Goal: Transaction & Acquisition: Purchase product/service

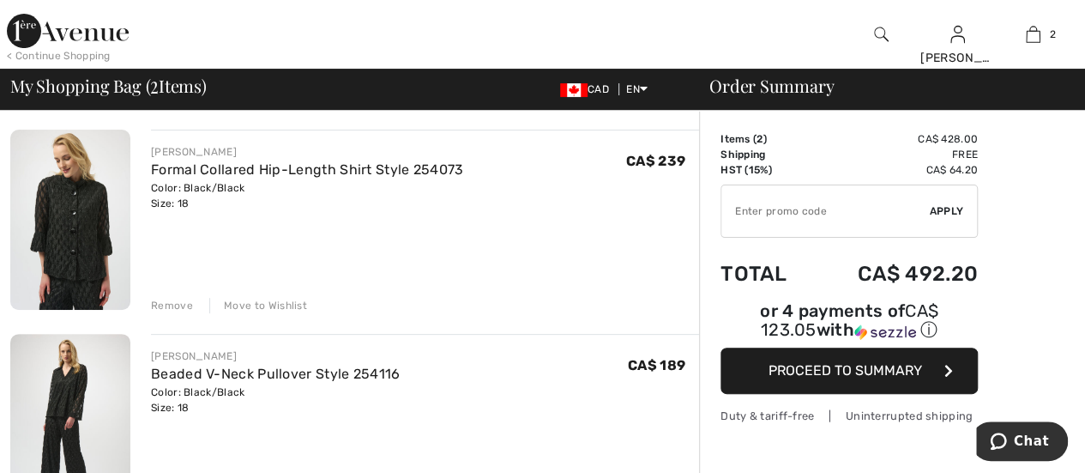
scroll to position [110, 0]
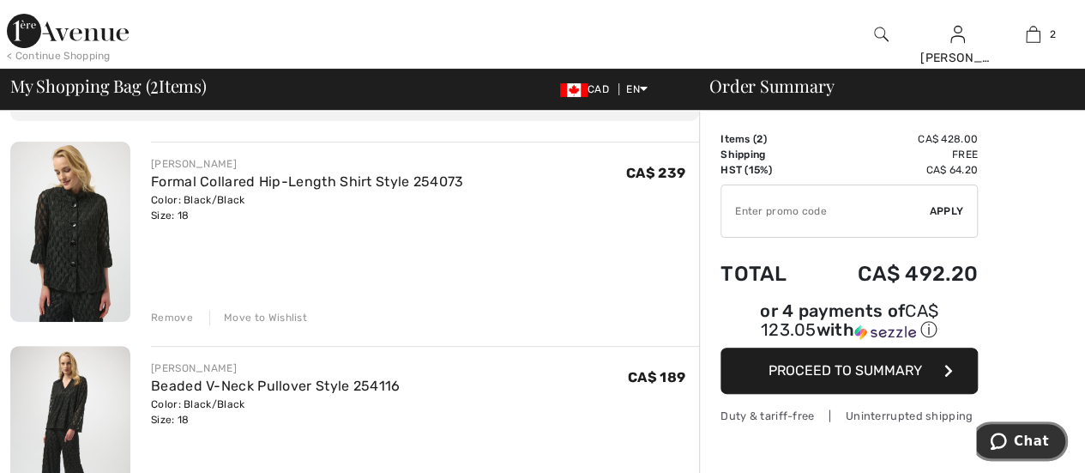
click at [1025, 446] on span "Chat" at bounding box center [1031, 440] width 35 height 15
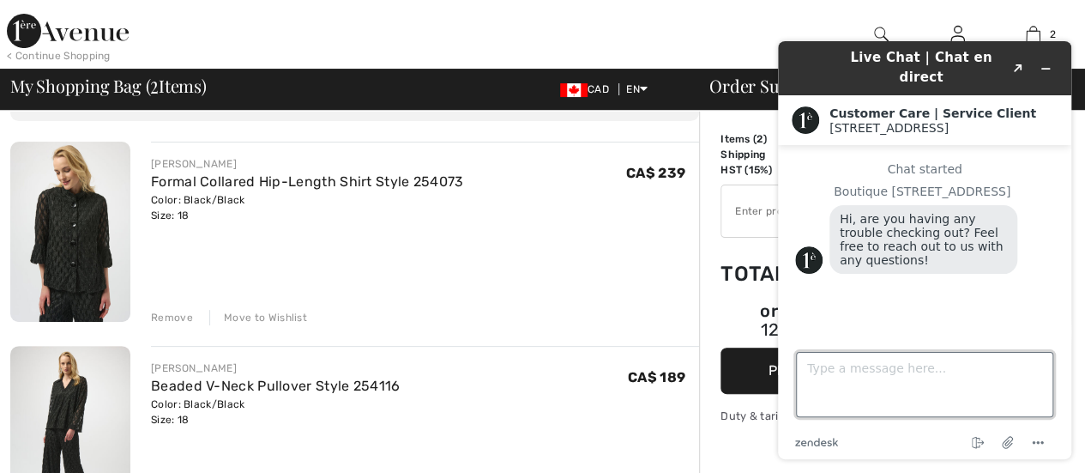
click at [838, 365] on textarea "Type a message here..." at bounding box center [924, 384] width 257 height 65
click at [1011, 372] on textarea "Do you have any promo codes I could sue on" at bounding box center [924, 384] width 257 height 65
type textarea "Do you have any promo codes I could use on my two items"
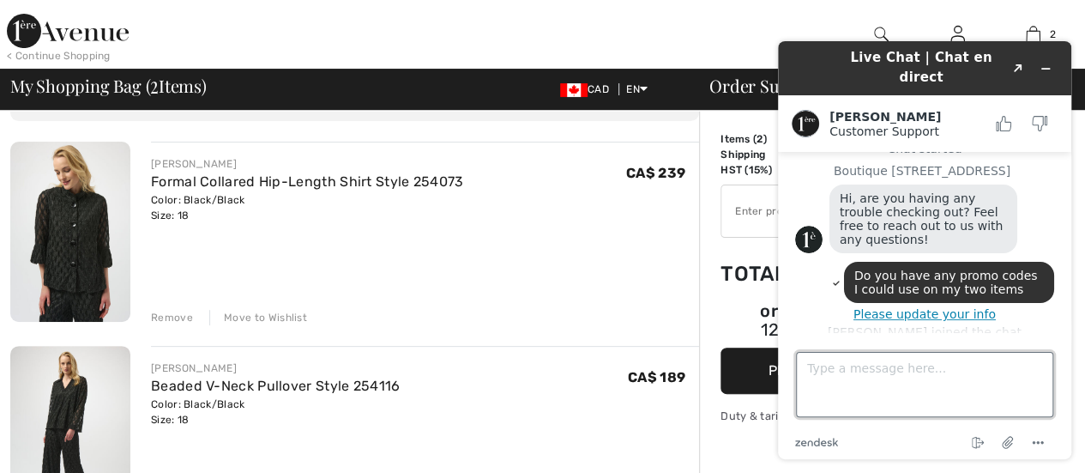
scroll to position [34, 0]
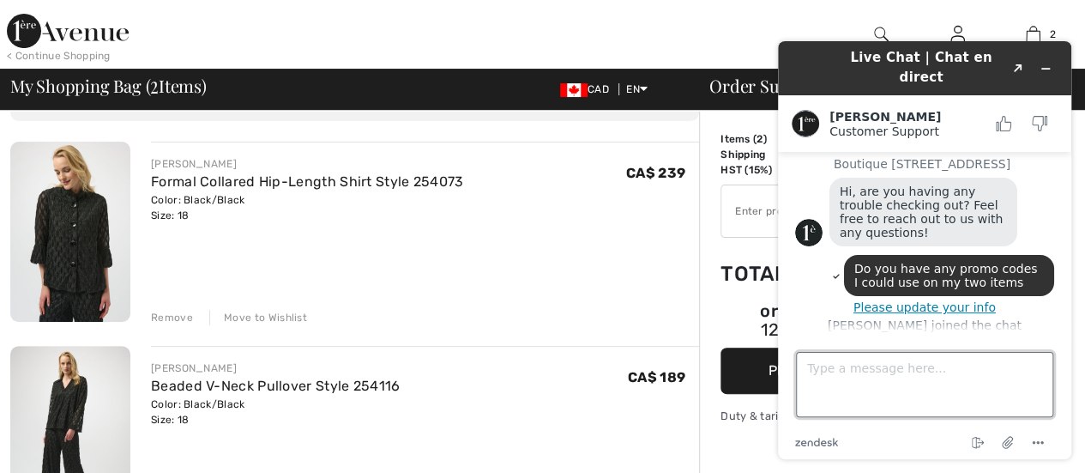
click at [836, 370] on textarea "Type a message here..." at bounding box center [924, 384] width 257 height 65
type textarea "Hi amanada. It is Margaret from New Brunswick."
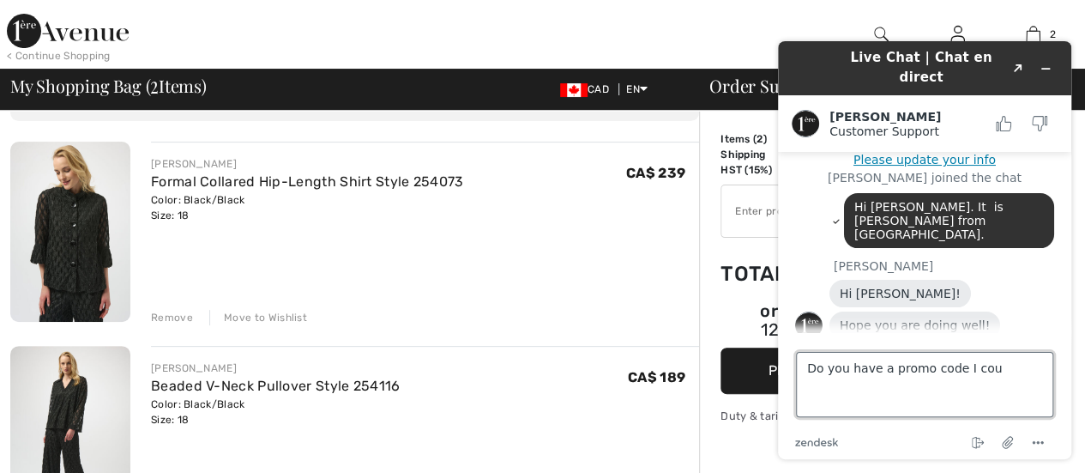
scroll to position [178, 0]
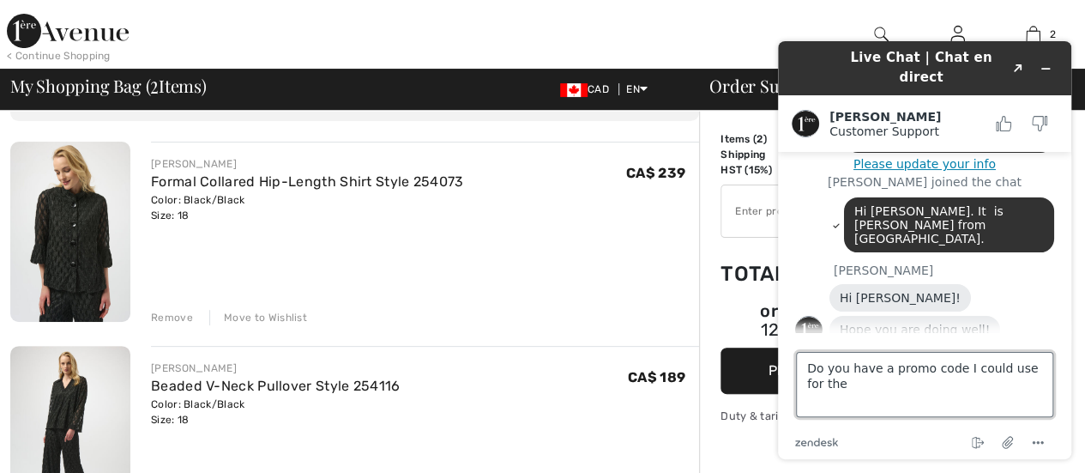
click at [808, 376] on textarea "Do you have a promo code I could use for the" at bounding box center [924, 384] width 257 height 65
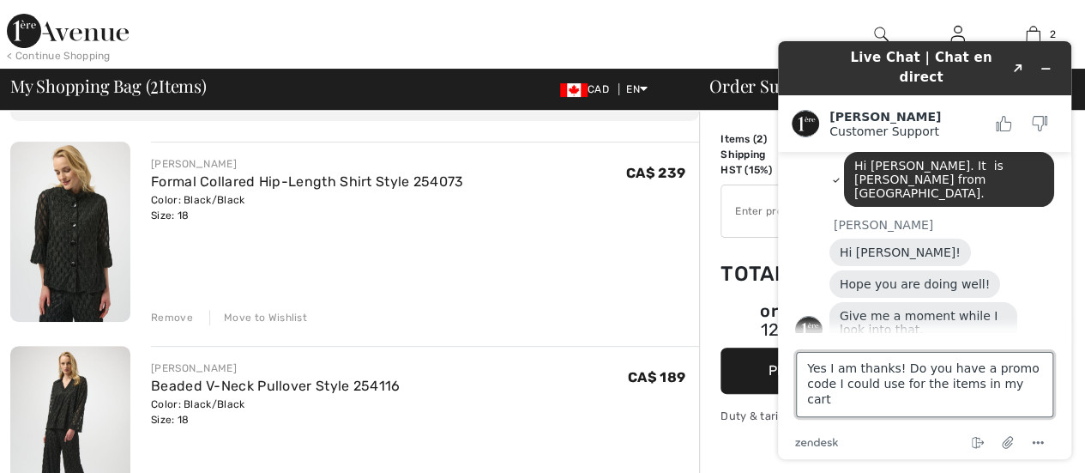
type textarea "Yes I am thanks! Do you have a promo code I could use for the items in my cart?"
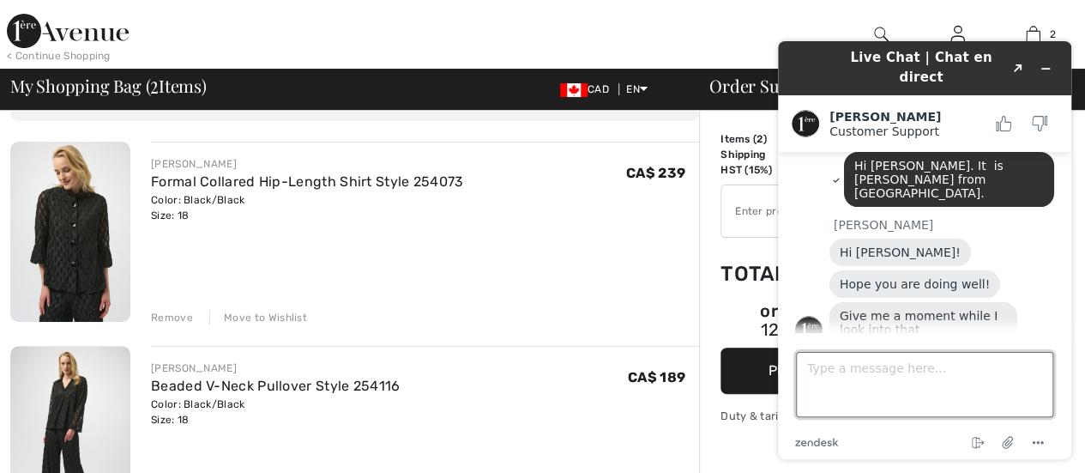
scroll to position [287, 0]
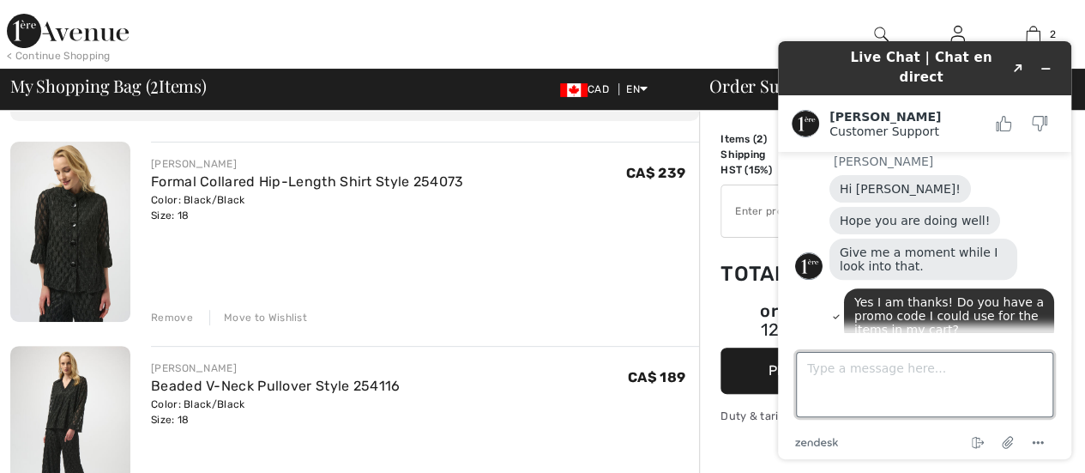
click at [817, 365] on textarea "Type a message here..." at bounding box center [924, 384] width 257 height 65
type textarea "Thank you!!"
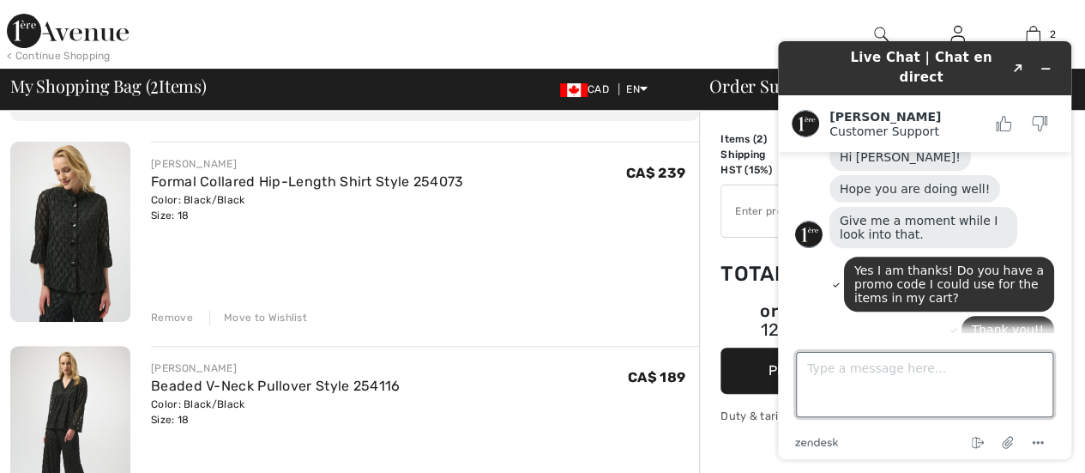
scroll to position [421, 0]
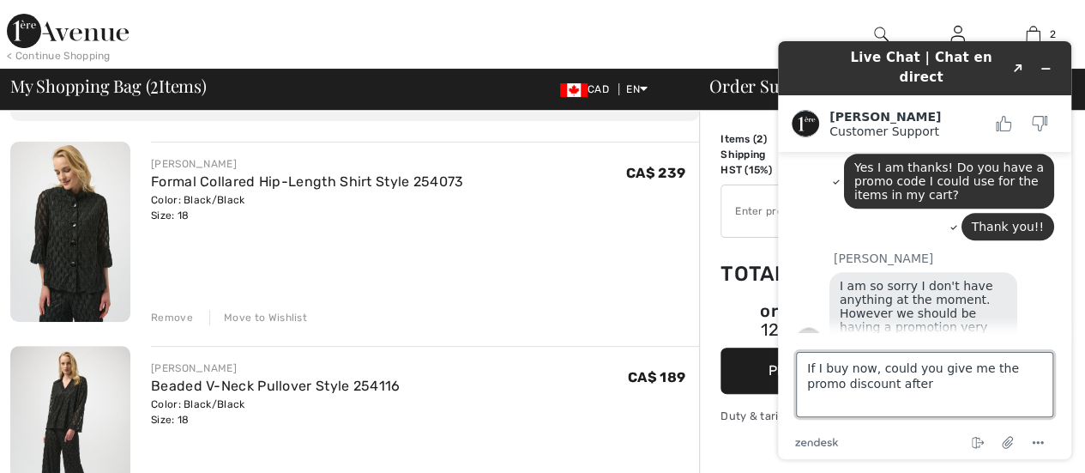
type textarea "If I buy now, could you give me the promo discount after?"
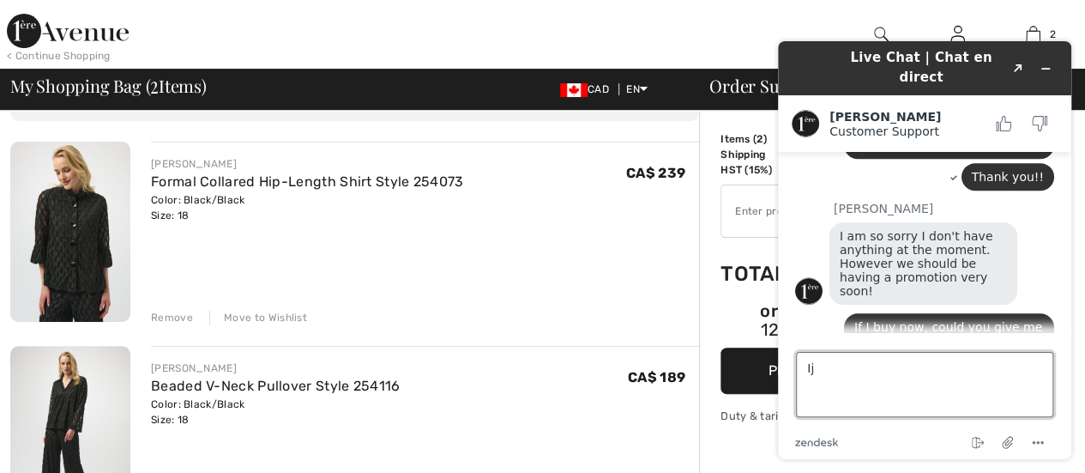
type textarea "I"
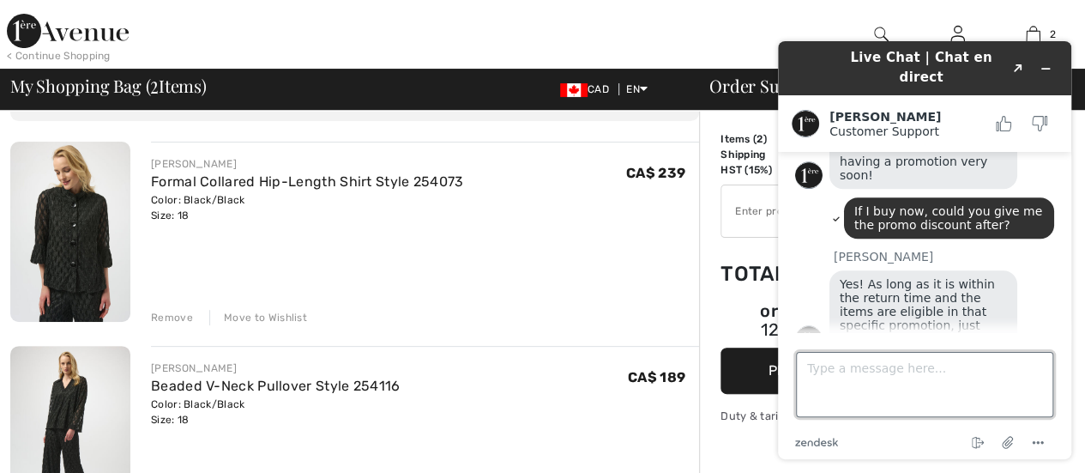
scroll to position [587, 0]
type textarea "Thank you. I hope I am on the mailing list for promos..."
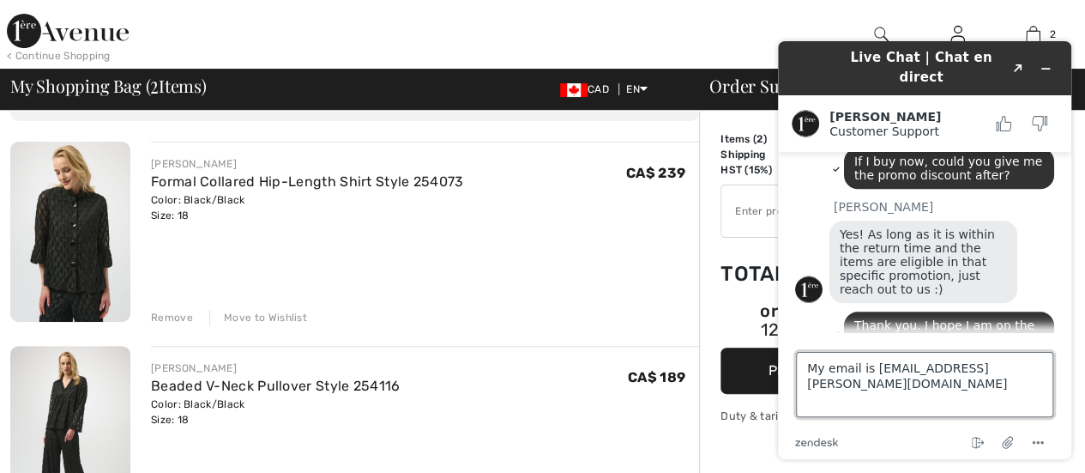
type textarea "My email is mleaheybailey@rogers.com"
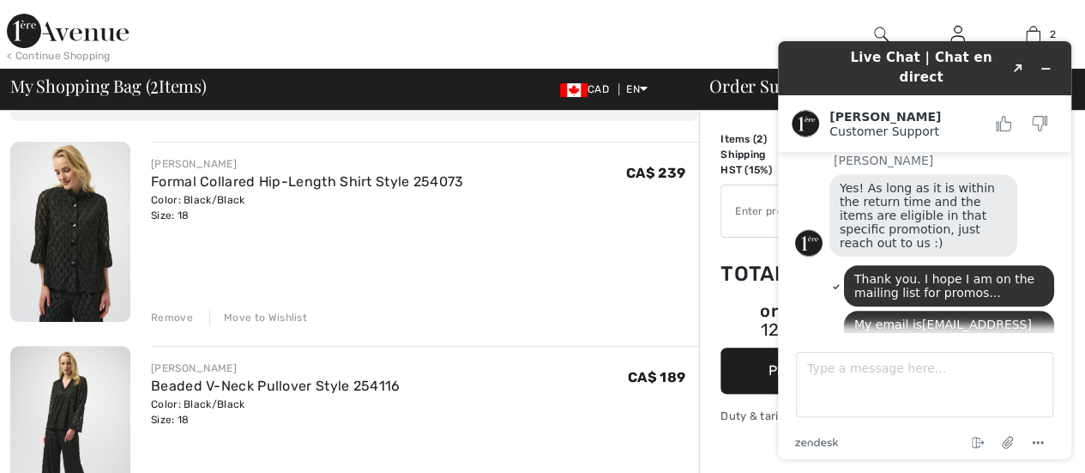
click at [753, 347] on button "Proceed to Summary" at bounding box center [849, 370] width 257 height 46
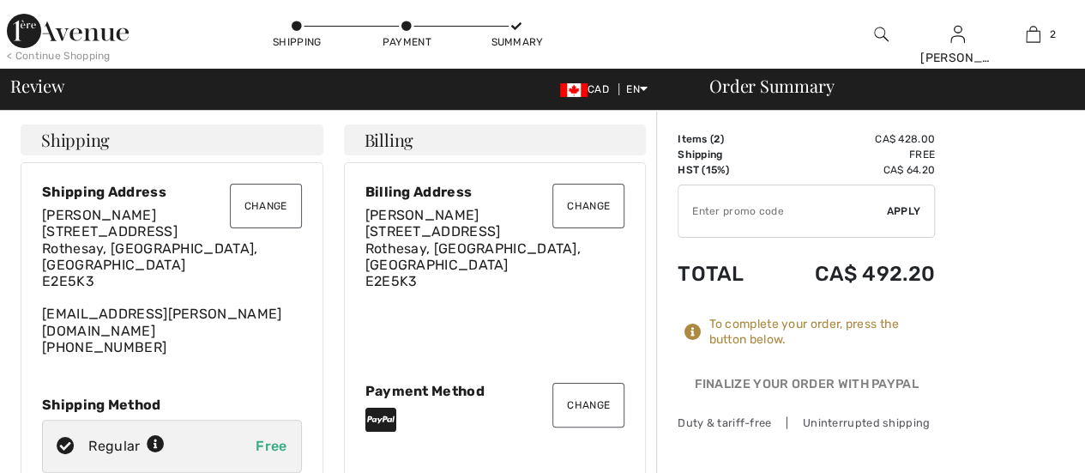
scroll to position [667, 0]
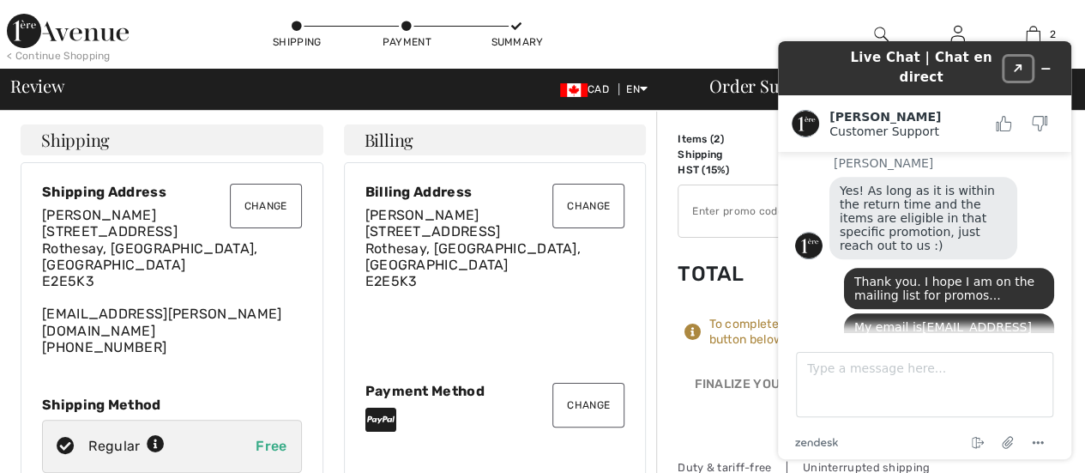
click at [1015, 64] on icon "Created with Sketch." at bounding box center [1018, 68] width 10 height 9
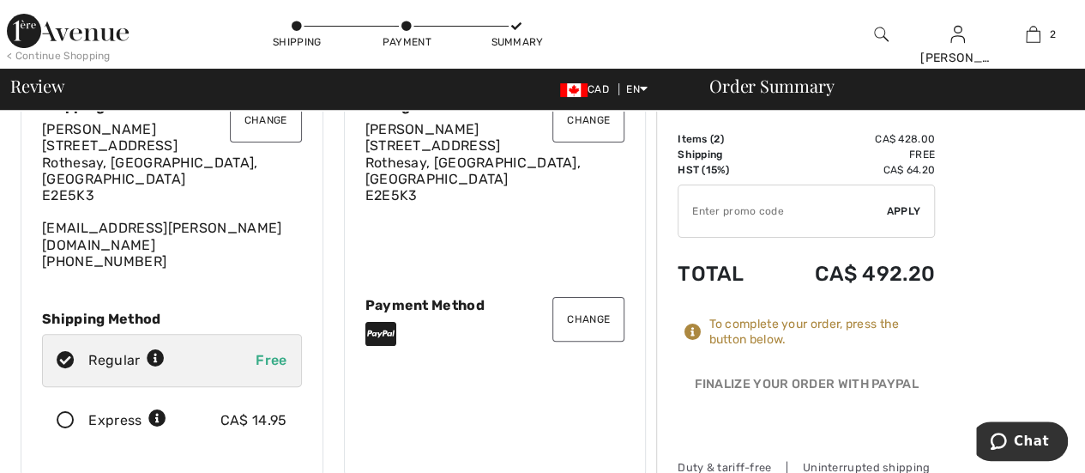
scroll to position [89, 0]
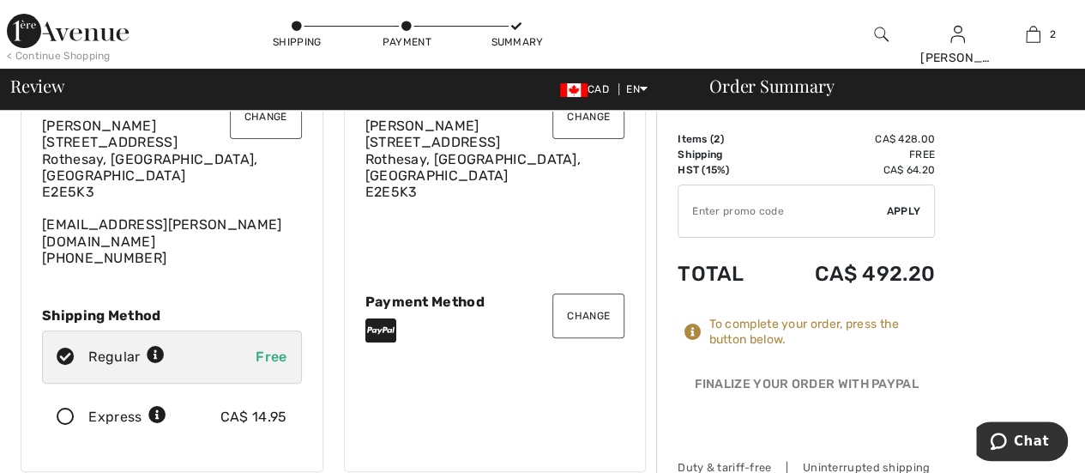
click at [580, 293] on button "Change" at bounding box center [588, 315] width 72 height 45
click at [582, 295] on button "Change" at bounding box center [588, 315] width 72 height 45
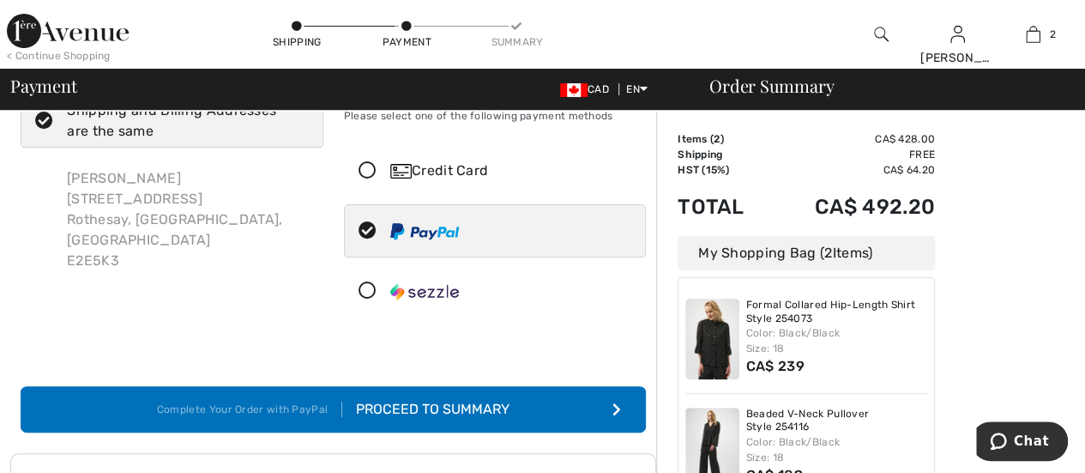
click at [468, 168] on div "Credit Card" at bounding box center [512, 170] width 244 height 21
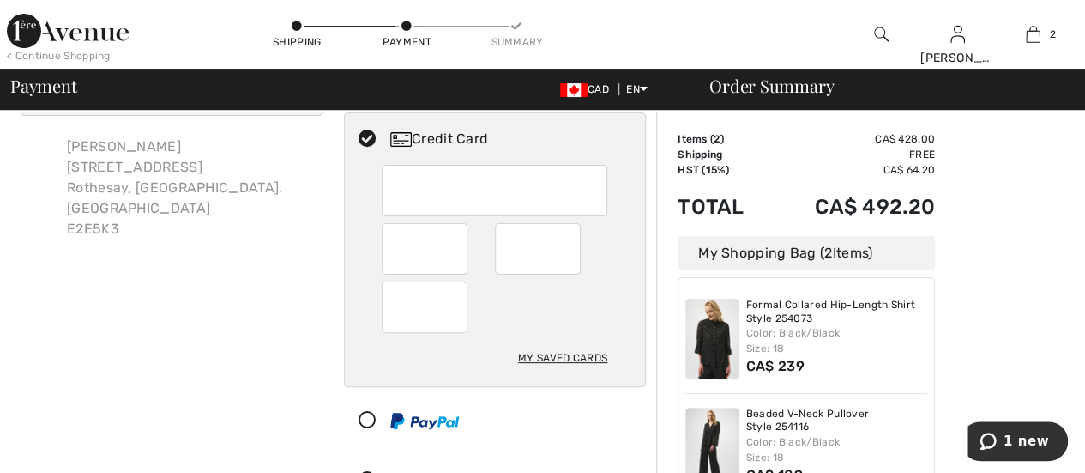
scroll to position [92, 0]
click at [242, 340] on div "Billing Address Shipping and Billing Addresses are the same [PERSON_NAME] [STRE…" at bounding box center [171, 277] width 323 height 476
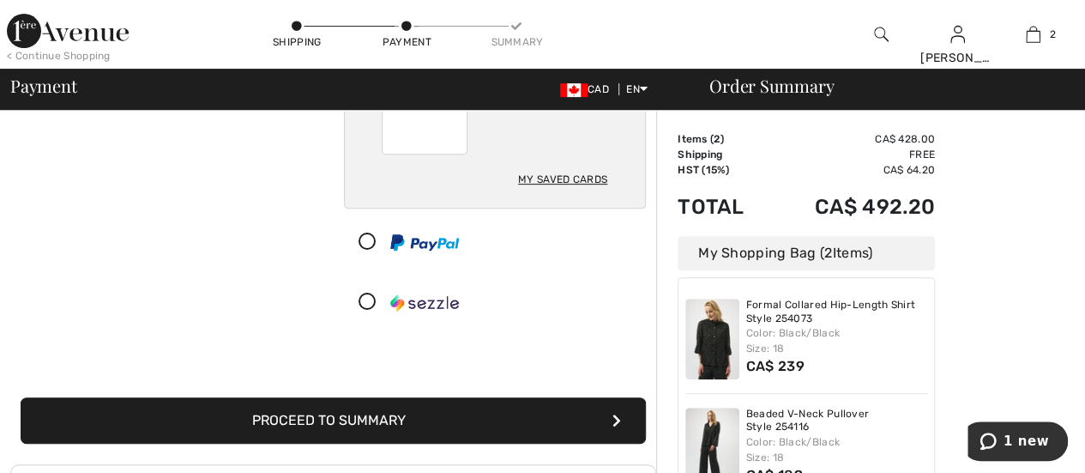
scroll to position [276, 0]
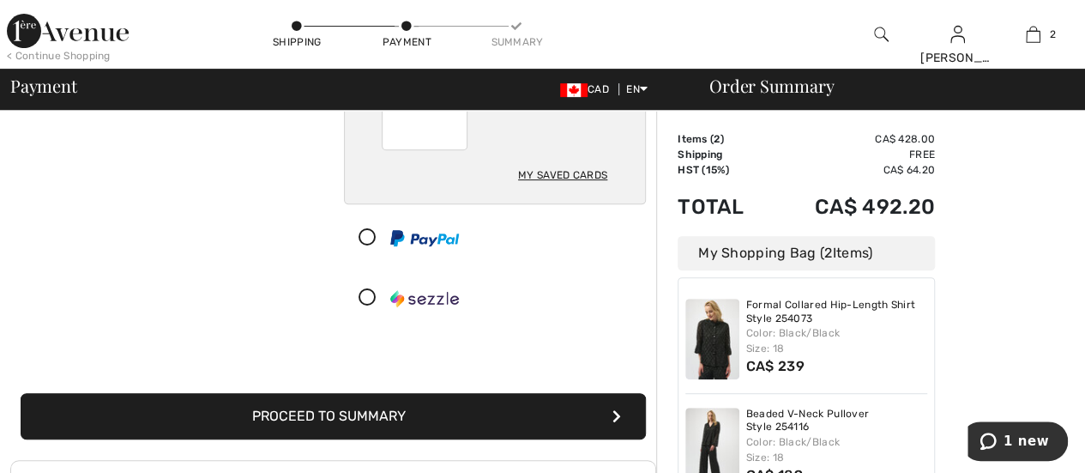
click at [330, 422] on button "Proceed to Summary" at bounding box center [333, 416] width 625 height 46
click at [465, 402] on button "Proceed to Summary" at bounding box center [333, 416] width 625 height 46
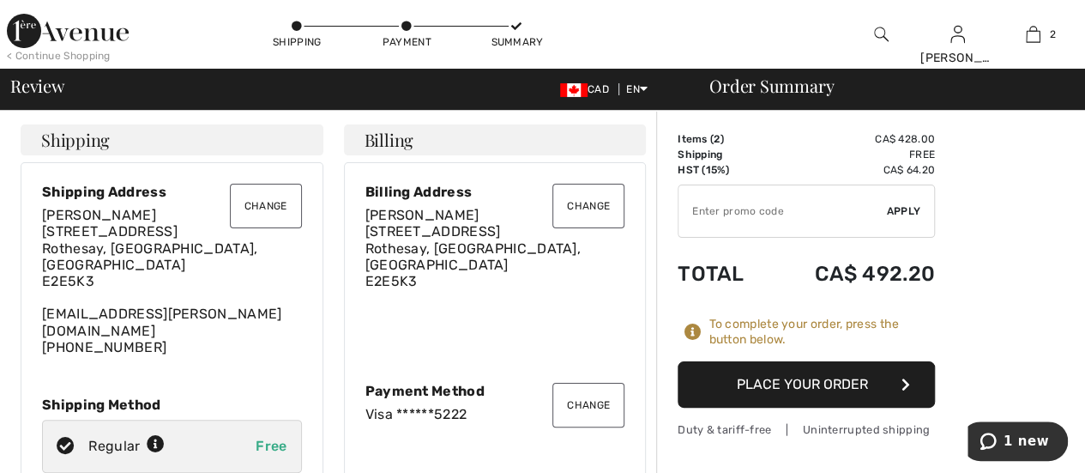
click at [841, 370] on button "Place Your Order" at bounding box center [806, 384] width 257 height 46
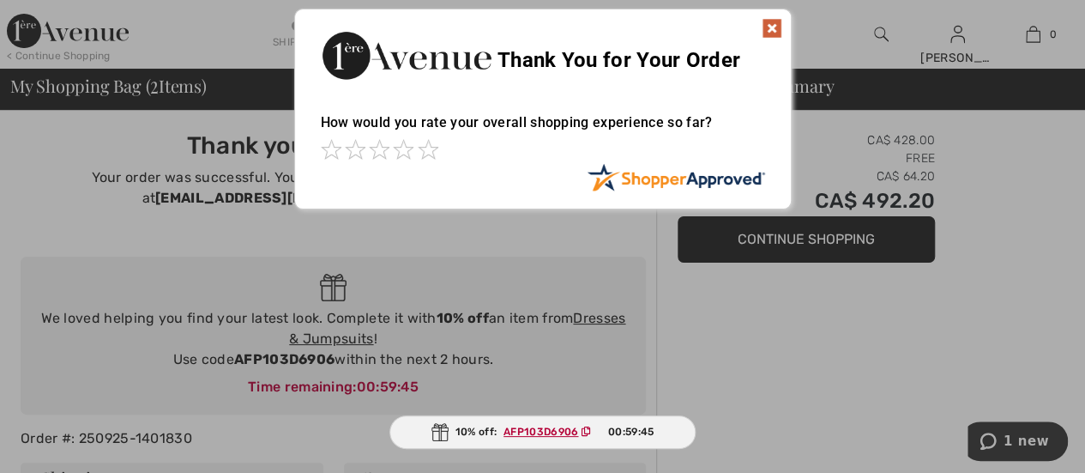
click at [1023, 438] on div at bounding box center [542, 236] width 1085 height 473
click at [769, 30] on img at bounding box center [772, 28] width 21 height 21
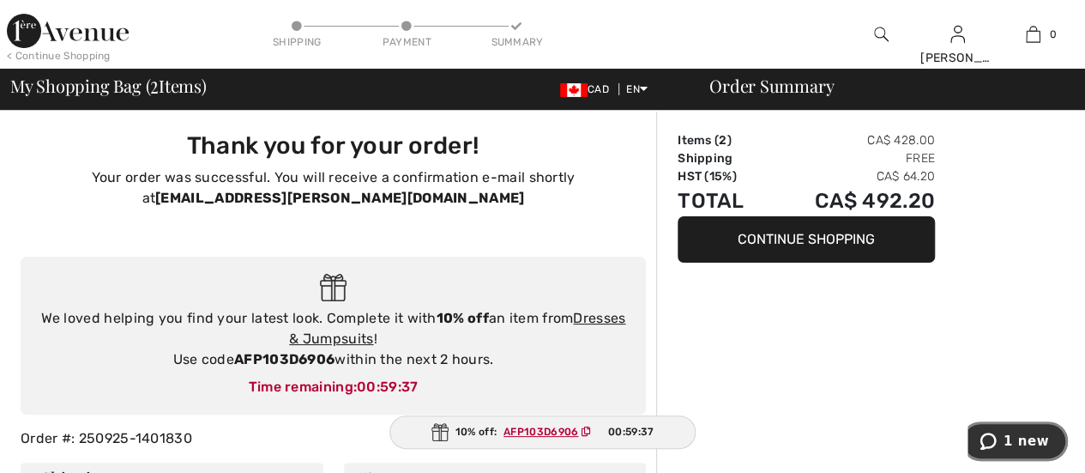
click at [1004, 435] on span "1 new" at bounding box center [992, 440] width 24 height 17
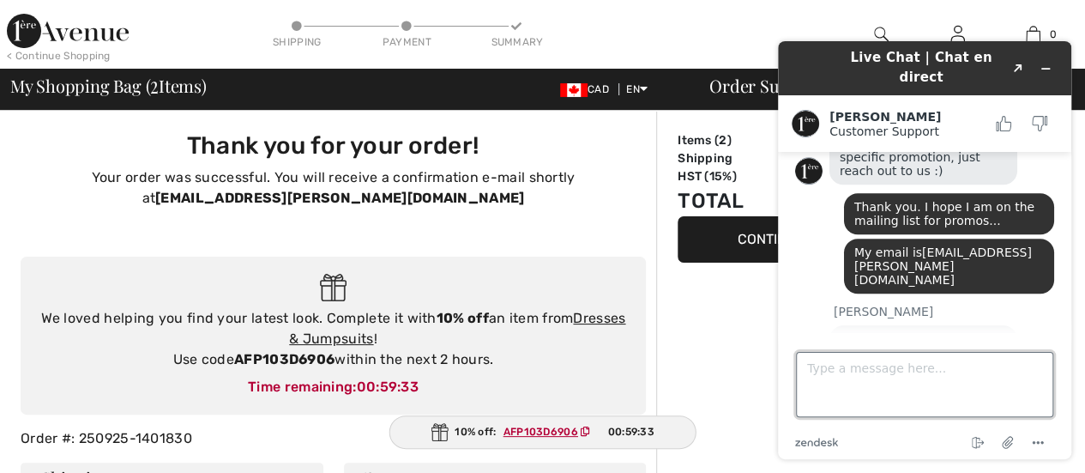
click at [830, 360] on textarea "Type a message here..." at bounding box center [924, 384] width 257 height 65
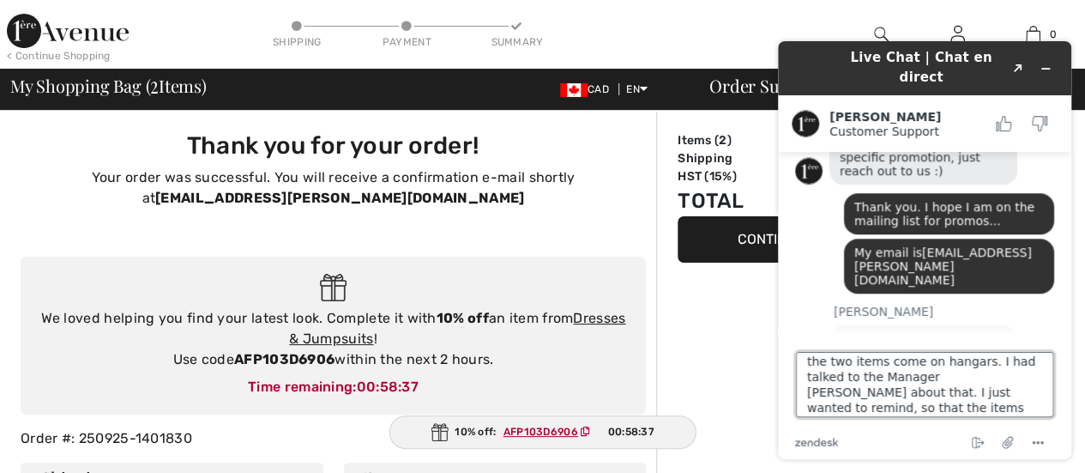
scroll to position [53, 0]
type textarea "Thank you [PERSON_NAME]...I just put my order through. Can you make sure the tw…"
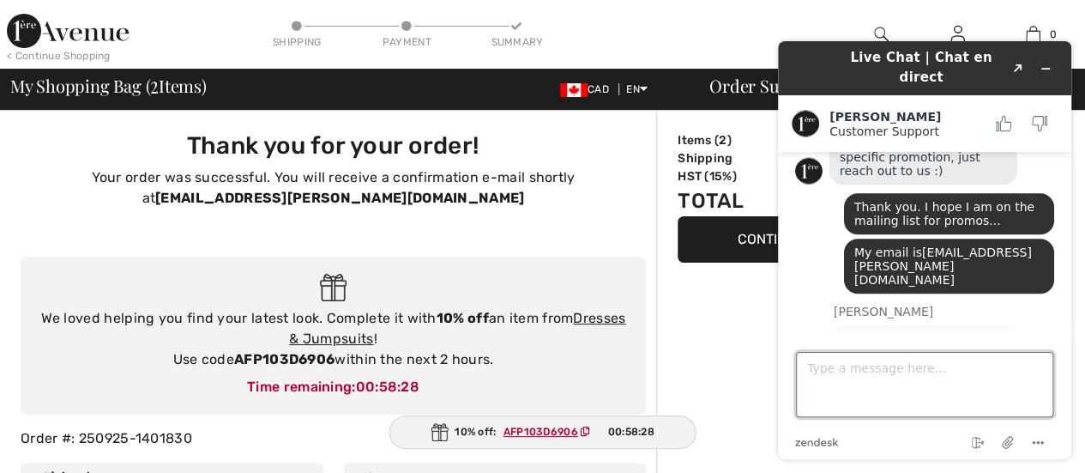
scroll to position [903, 0]
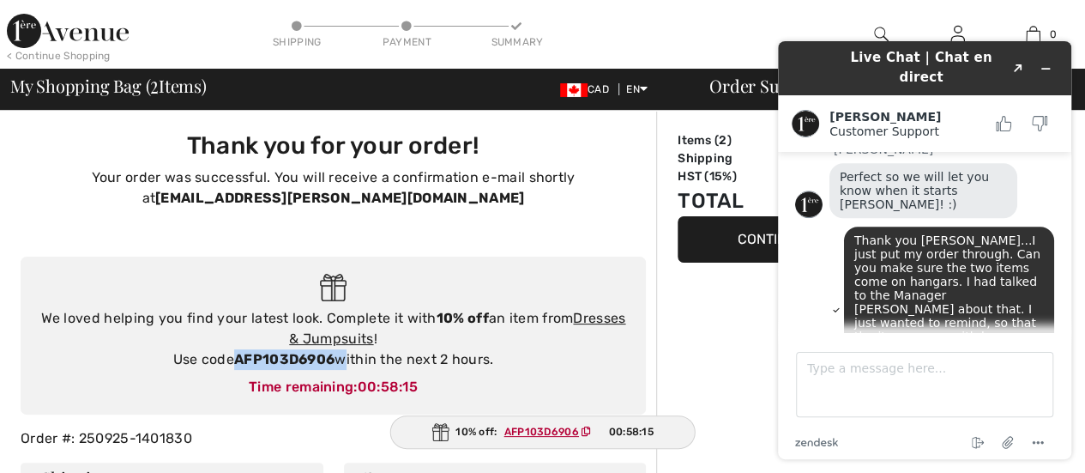
drag, startPoint x: 232, startPoint y: 361, endPoint x: 344, endPoint y: 353, distance: 112.7
click at [344, 353] on div "We loved helping you find your latest look. Complete it with 10% off an item fr…" at bounding box center [333, 339] width 591 height 62
copy div "AFP103D6906"
click at [594, 315] on link "Dresses & Jumpsuits" at bounding box center [457, 328] width 336 height 37
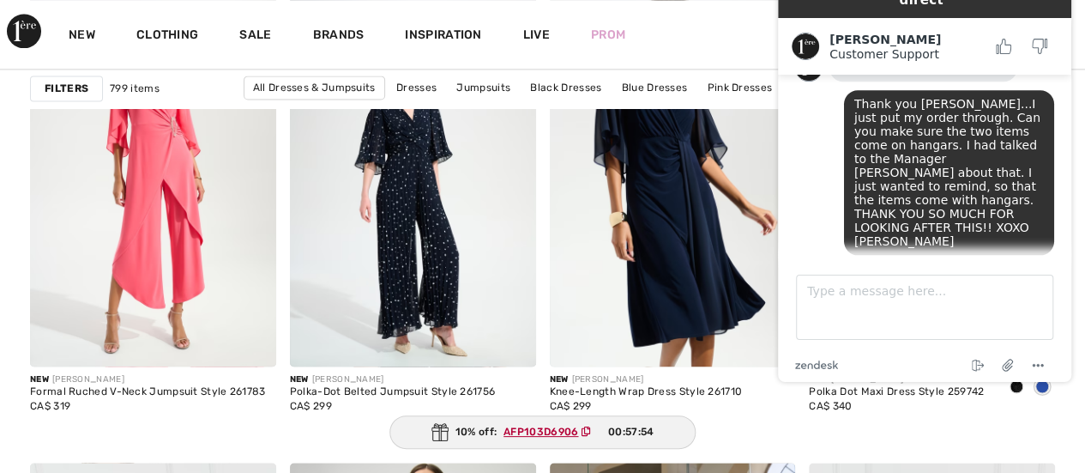
scroll to position [1225, 0]
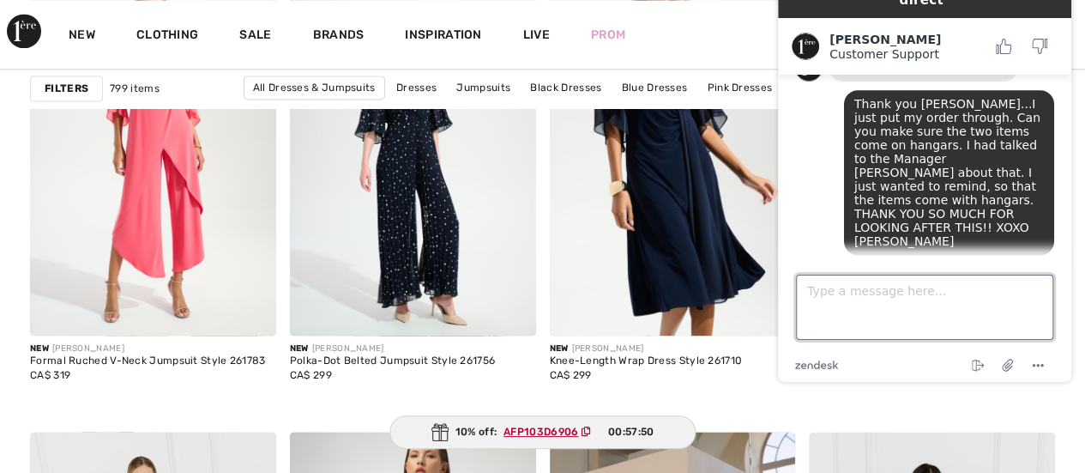
click at [836, 282] on textarea "Type a message here..." at bounding box center [924, 307] width 257 height 65
type textarea "THANK YOU!! YOU ARE SO AMAZING!! THANK YOU!!"
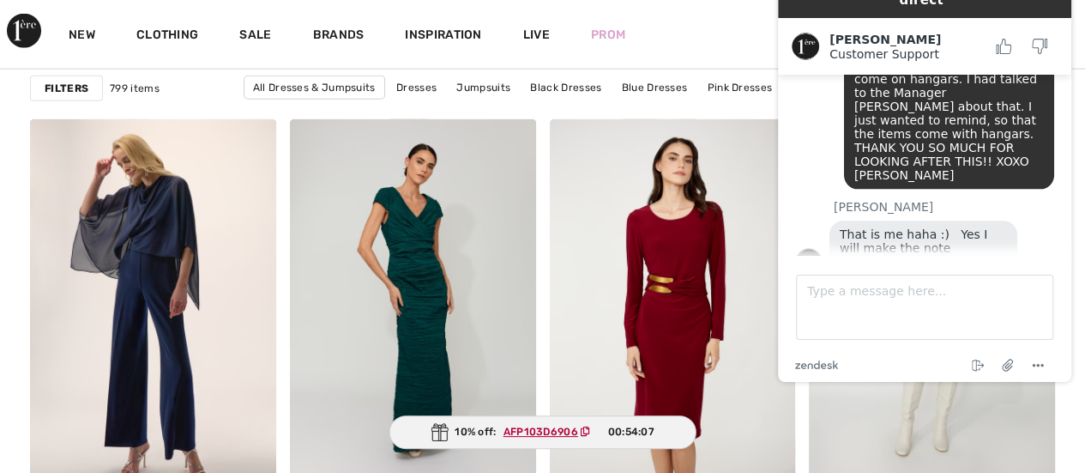
scroll to position [1136, 0]
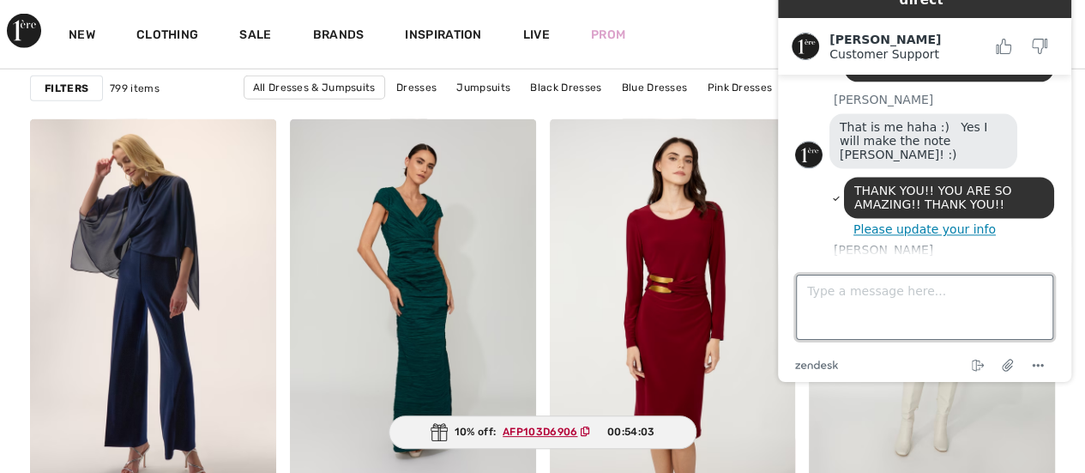
click at [812, 297] on textarea "Type a message here..." at bounding box center [924, 307] width 257 height 65
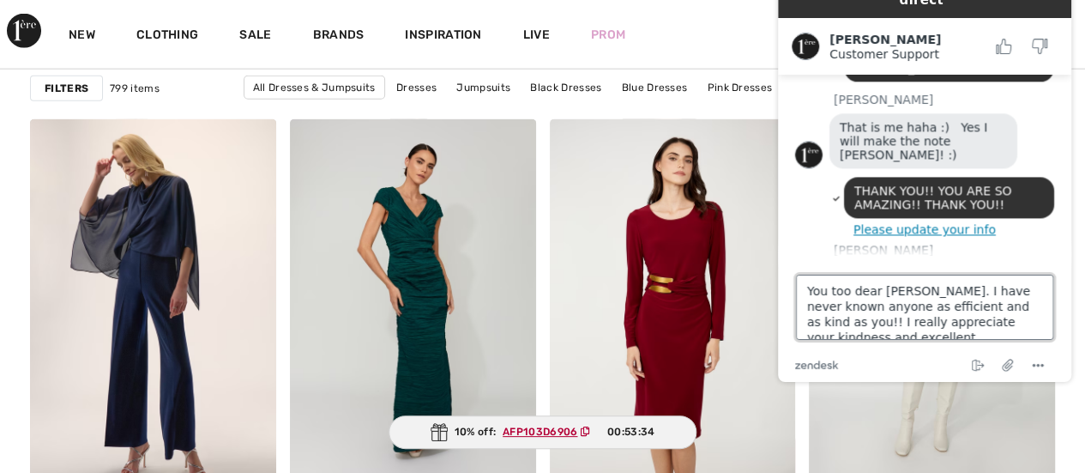
scroll to position [7, 0]
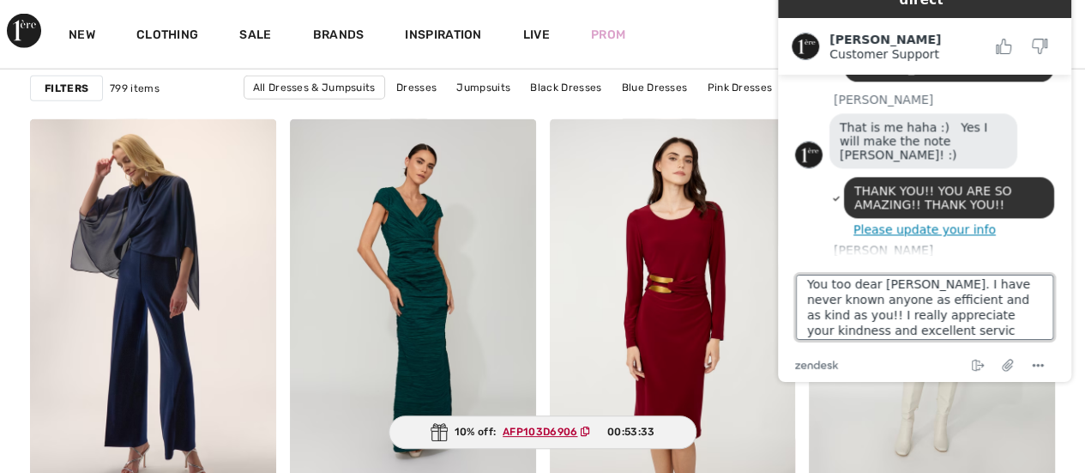
type textarea "You too dear Amanda. I have never known anyone as efficient and as kind as you!…"
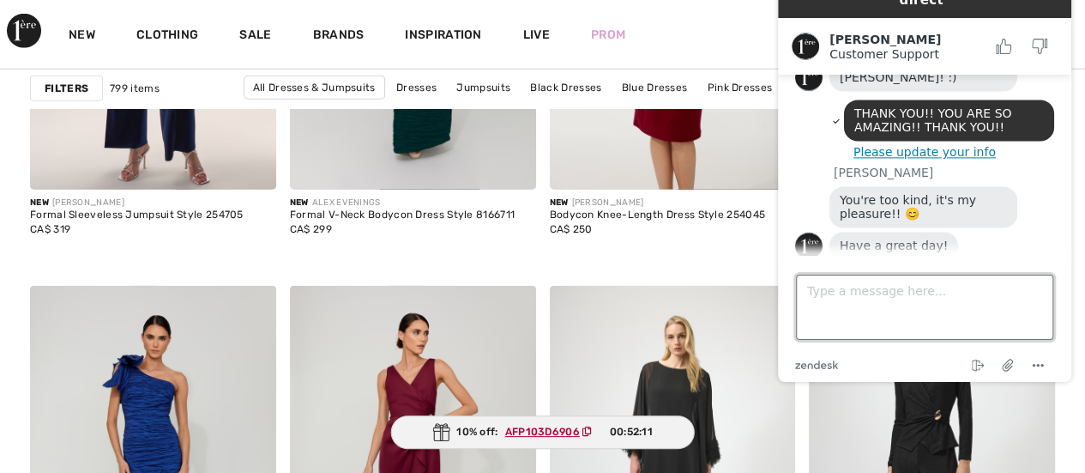
scroll to position [2491, 0]
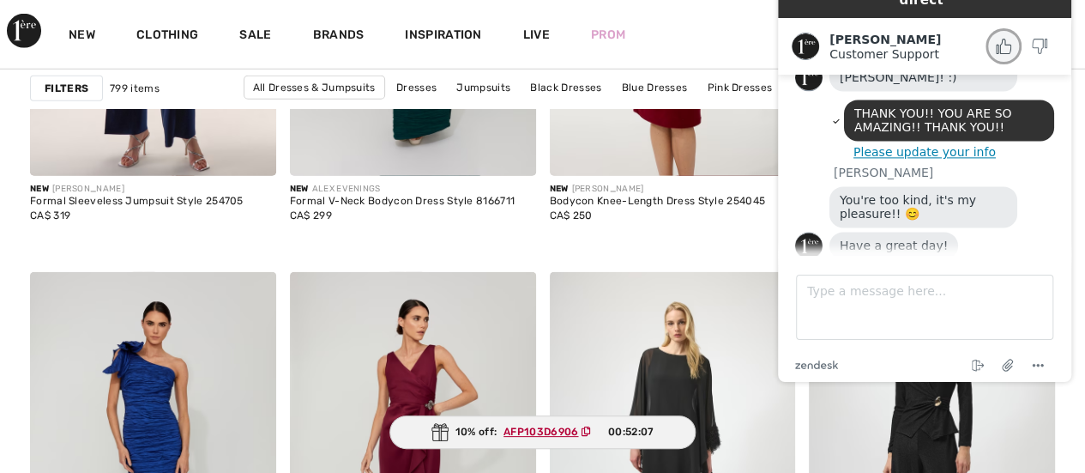
click at [1003, 39] on icon "Rate this chat as good" at bounding box center [1003, 46] width 15 height 15
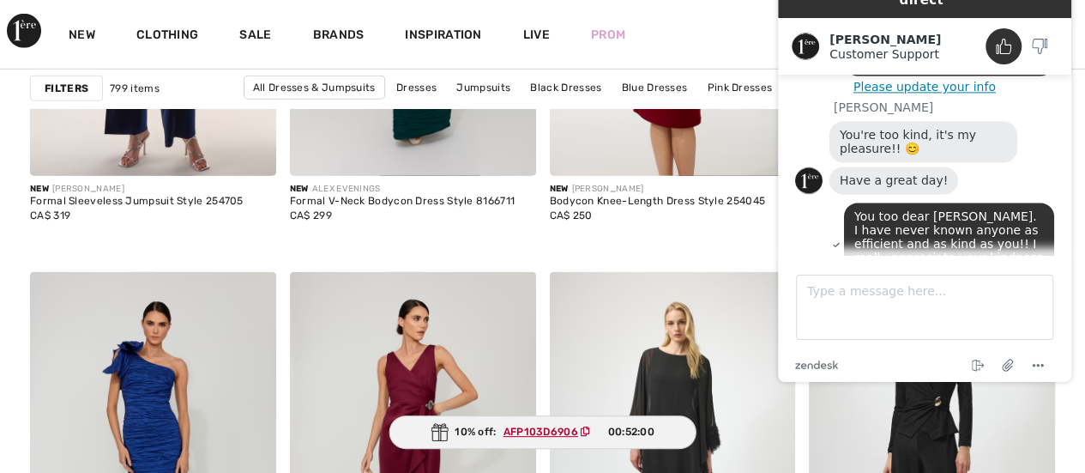
click at [750, 16] on div "New Clothing Sale Brands Inspiration Live Prom Margaret Hi, Margaret ! 435 Rewa…" at bounding box center [542, 34] width 1085 height 69
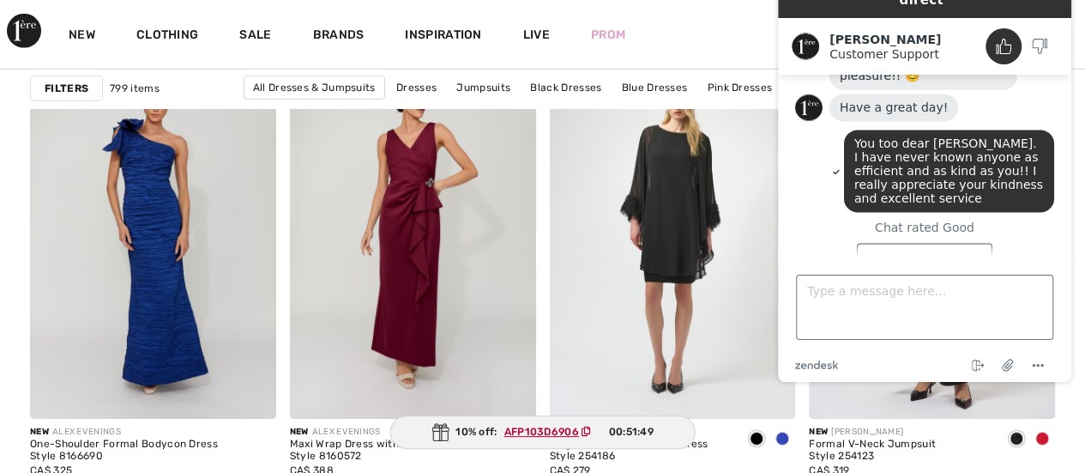
scroll to position [1355, 0]
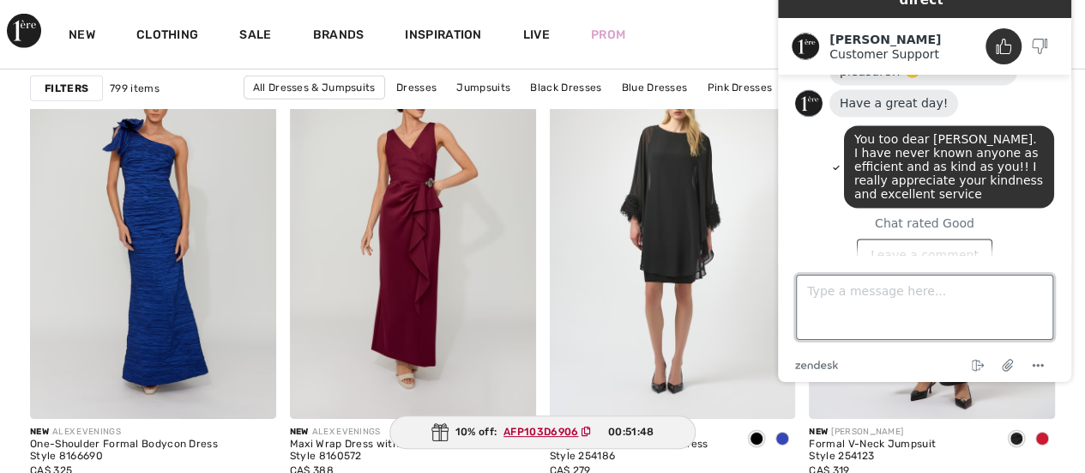
click at [829, 284] on textarea "Type a message here..." at bounding box center [924, 307] width 257 height 65
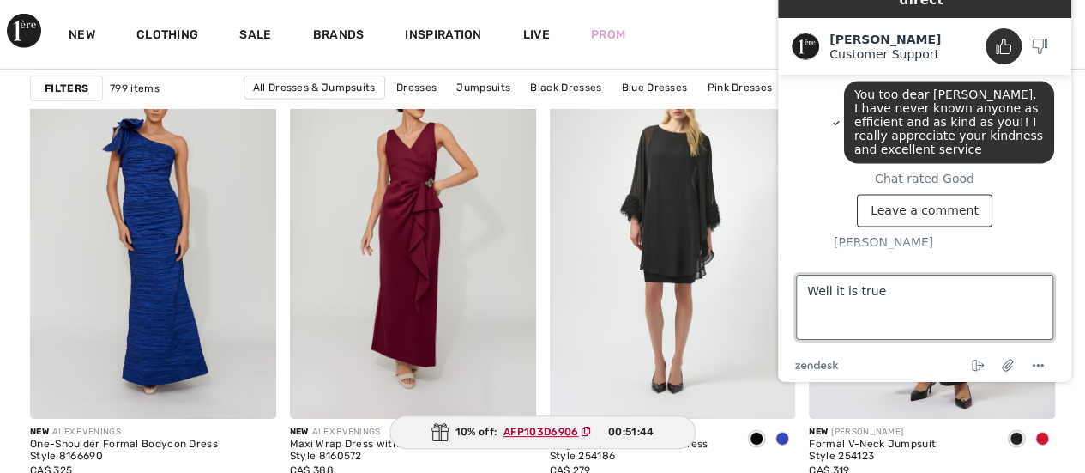
type textarea "Well it is true."
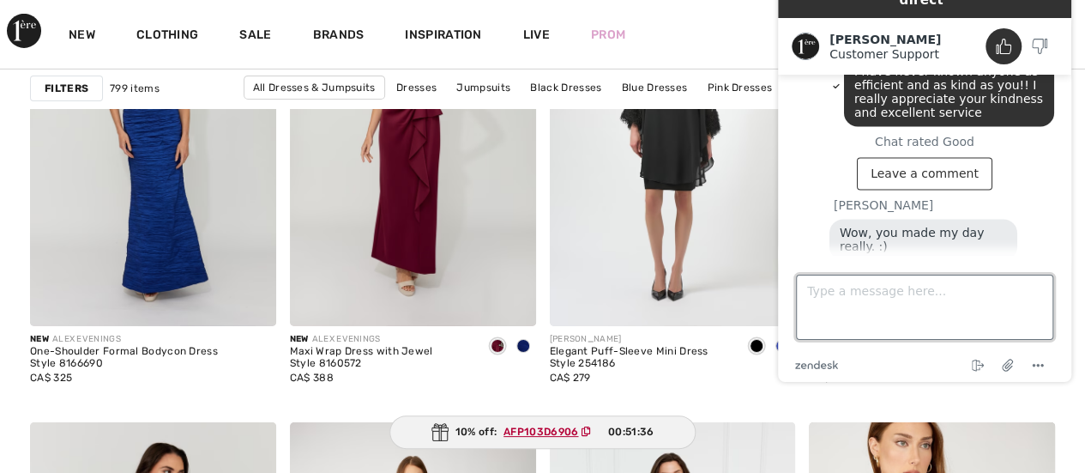
scroll to position [2810, 0]
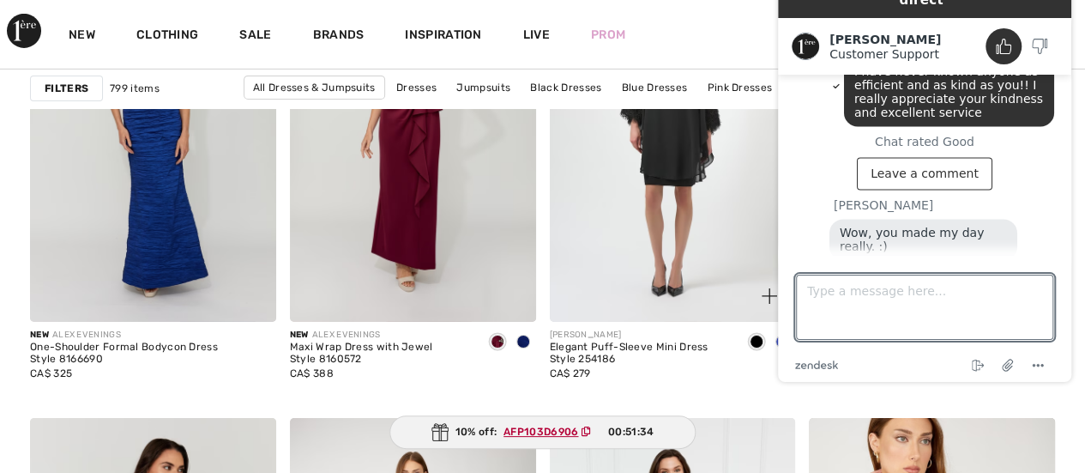
click at [583, 209] on img at bounding box center [673, 137] width 246 height 369
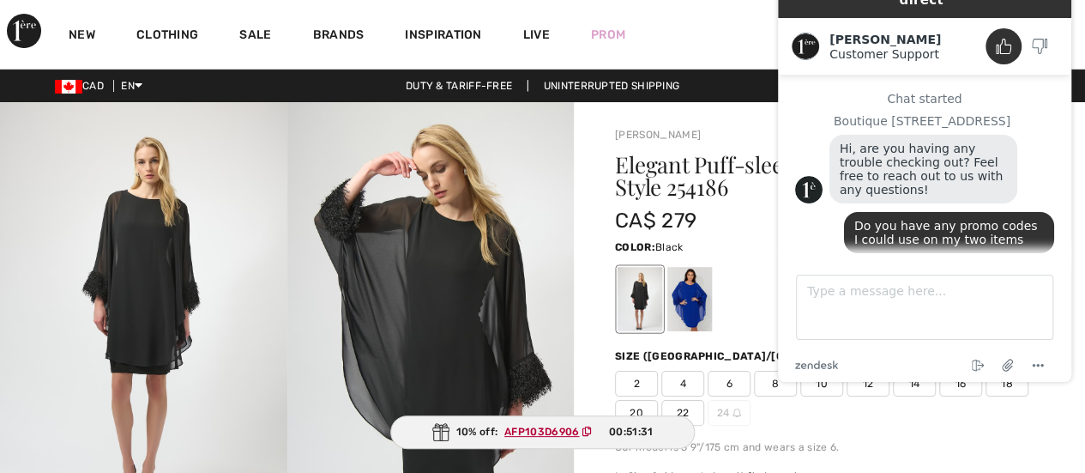
scroll to position [1492, 0]
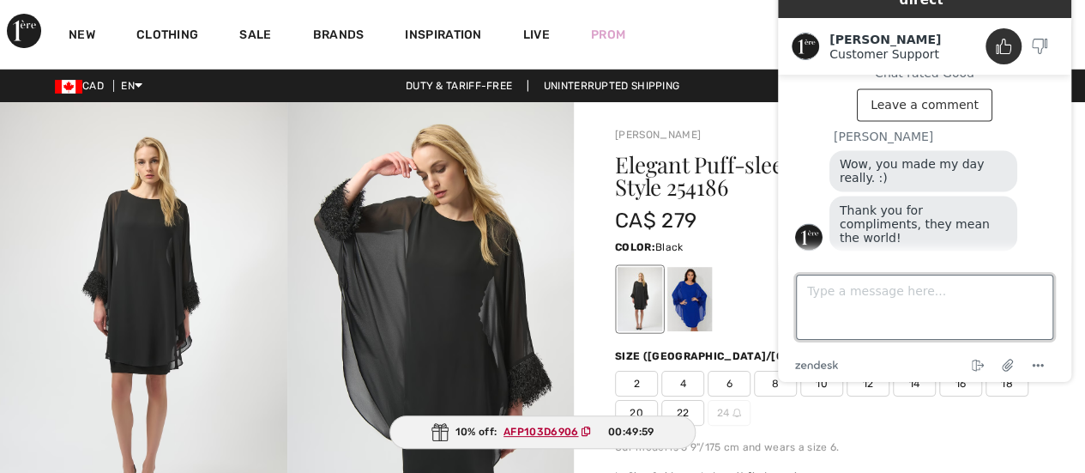
click at [832, 298] on textarea "Type a message here..." at bounding box center [924, 307] width 257 height 65
type textarea "Thank you/ MERCI!!"
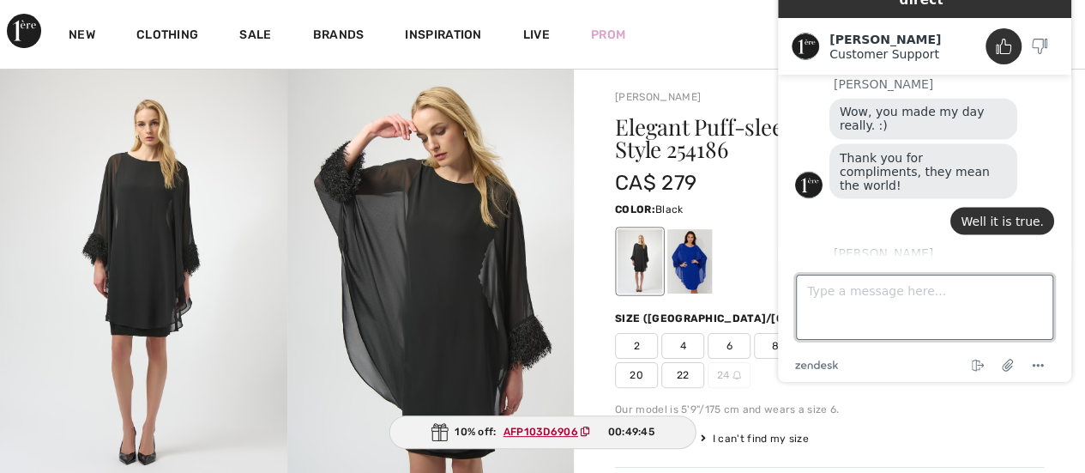
scroll to position [54, 0]
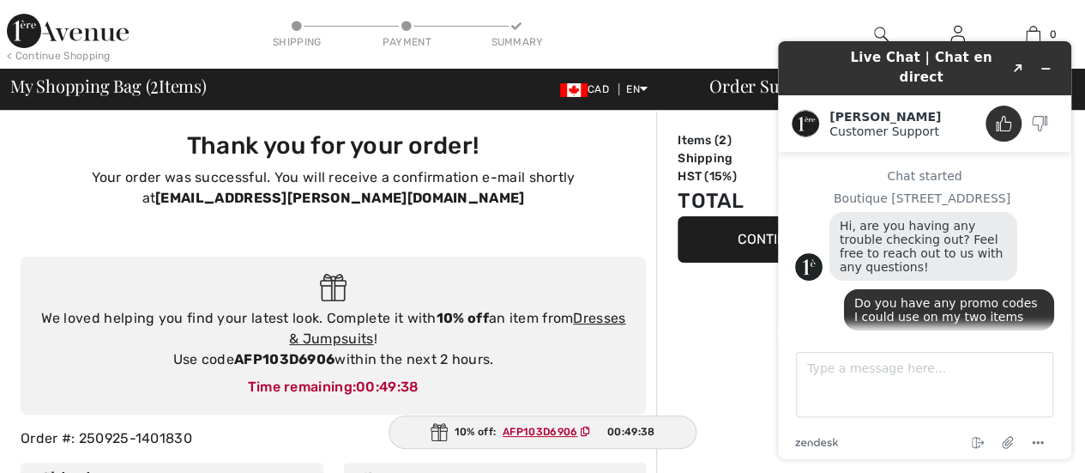
scroll to position [1528, 0]
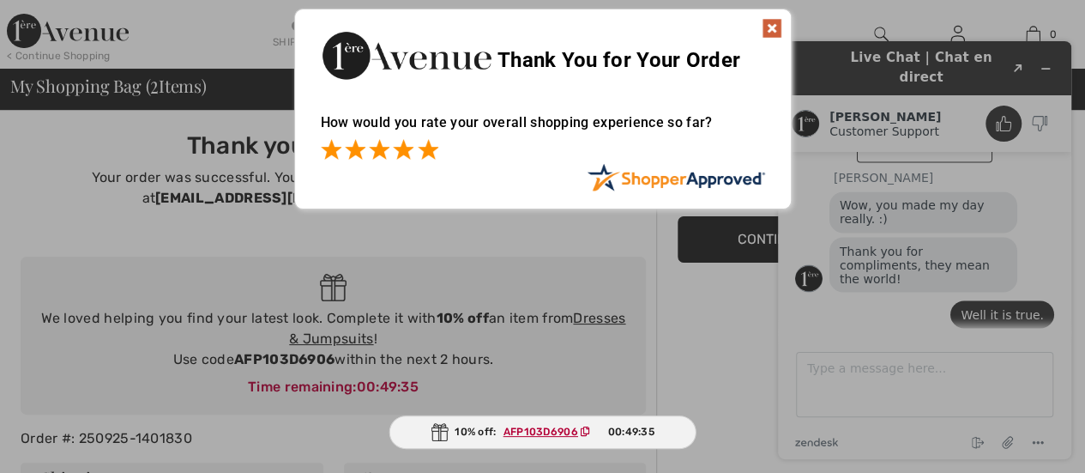
click at [430, 156] on span at bounding box center [428, 149] width 21 height 21
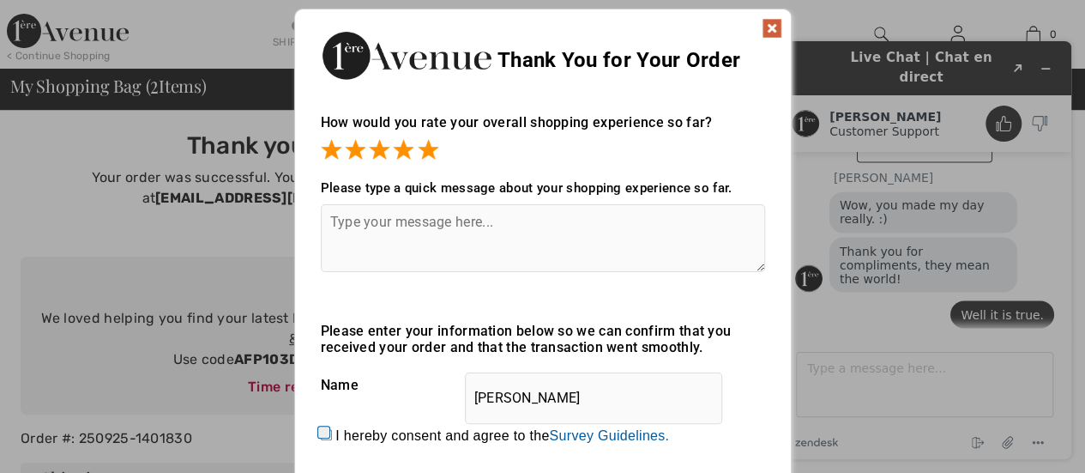
click at [456, 220] on textarea at bounding box center [543, 238] width 444 height 68
type textarea "Thank you [PERSON_NAME] for your excellent service!"
click at [321, 430] on input "I hereby consent and agree to the By submitting a review, you grant permission …" at bounding box center [326, 434] width 11 height 11
checkbox input "true"
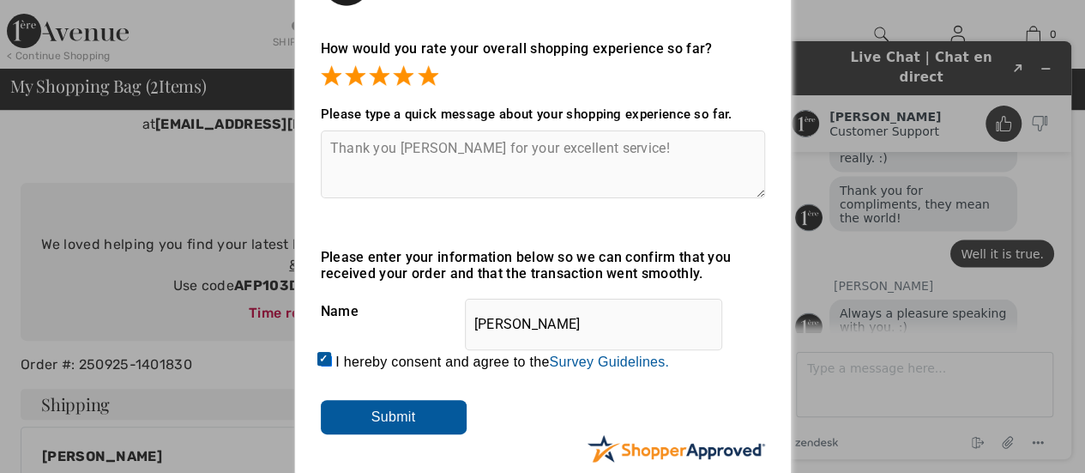
scroll to position [74, 0]
click at [418, 411] on input "Submit" at bounding box center [394, 417] width 146 height 34
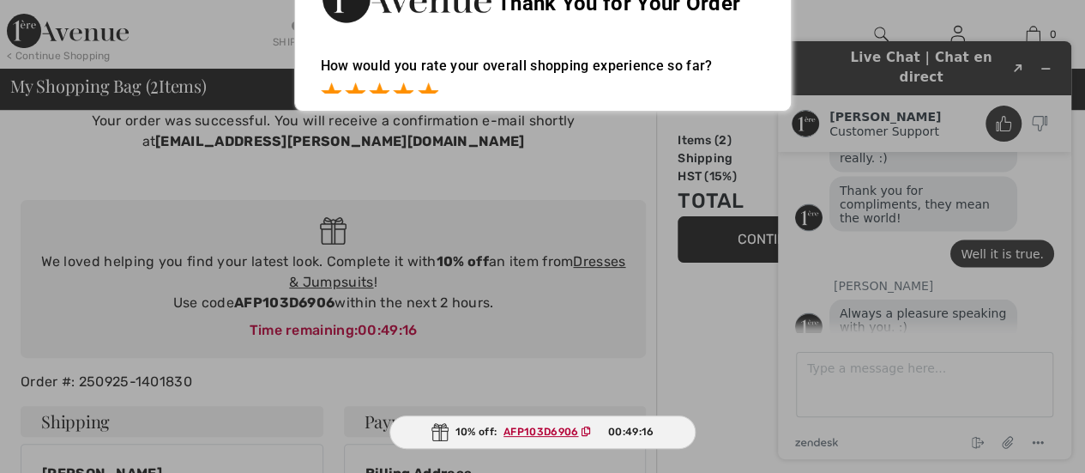
scroll to position [0, 0]
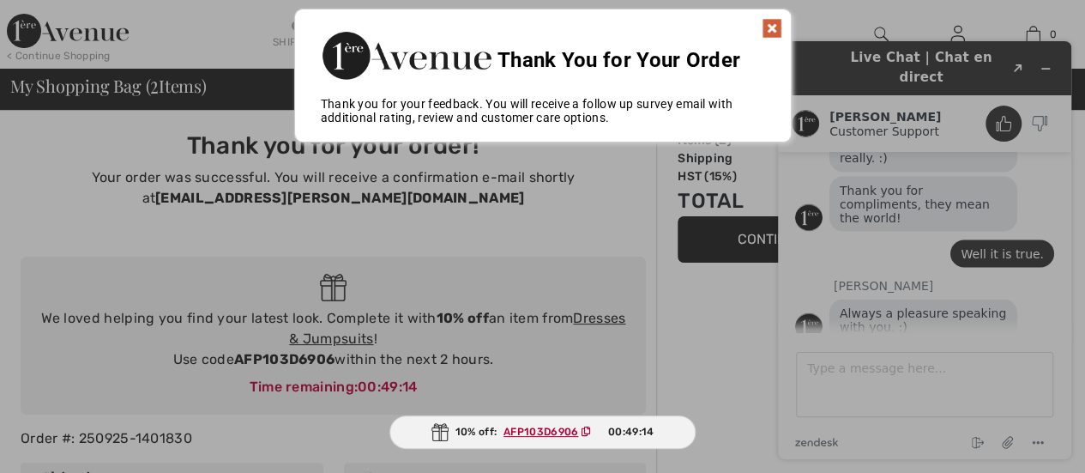
click at [771, 23] on img at bounding box center [772, 28] width 21 height 21
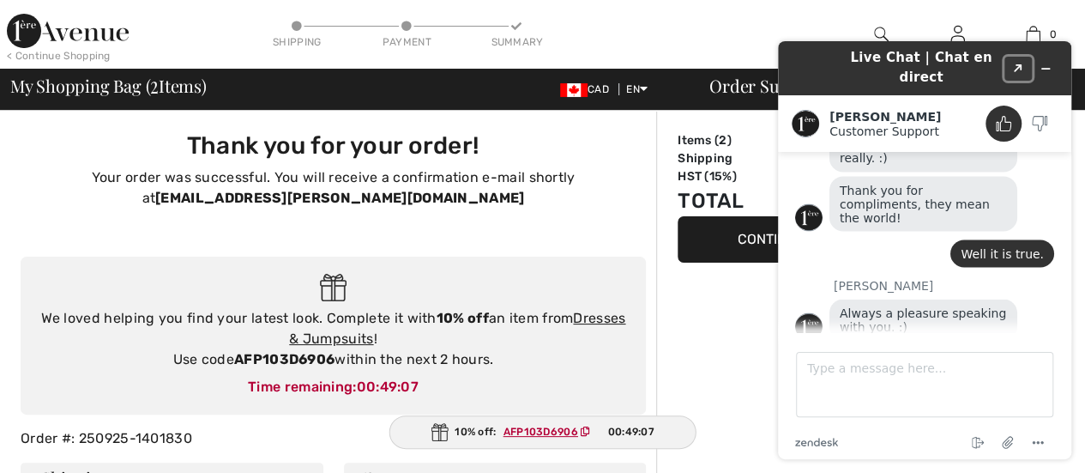
click at [1018, 64] on icon "Popout" at bounding box center [1018, 68] width 9 height 9
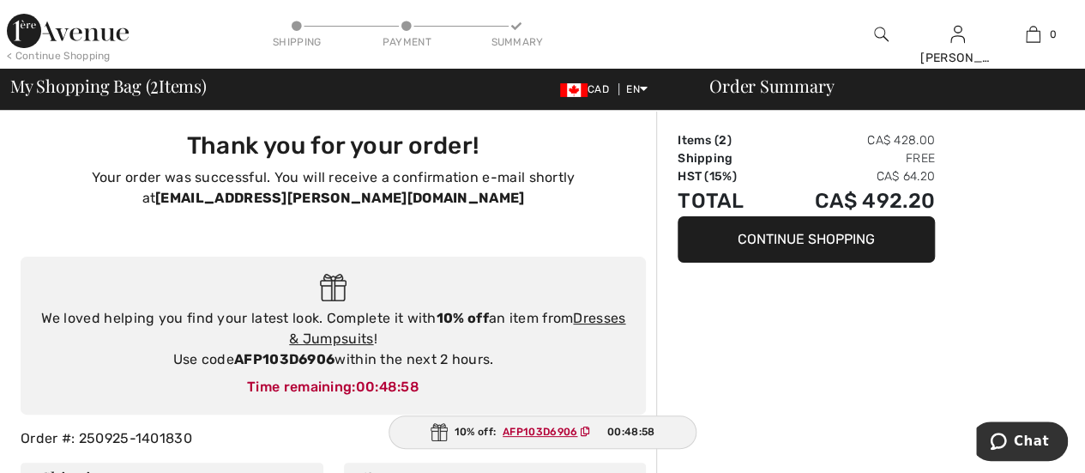
click at [80, 32] on img at bounding box center [68, 31] width 122 height 34
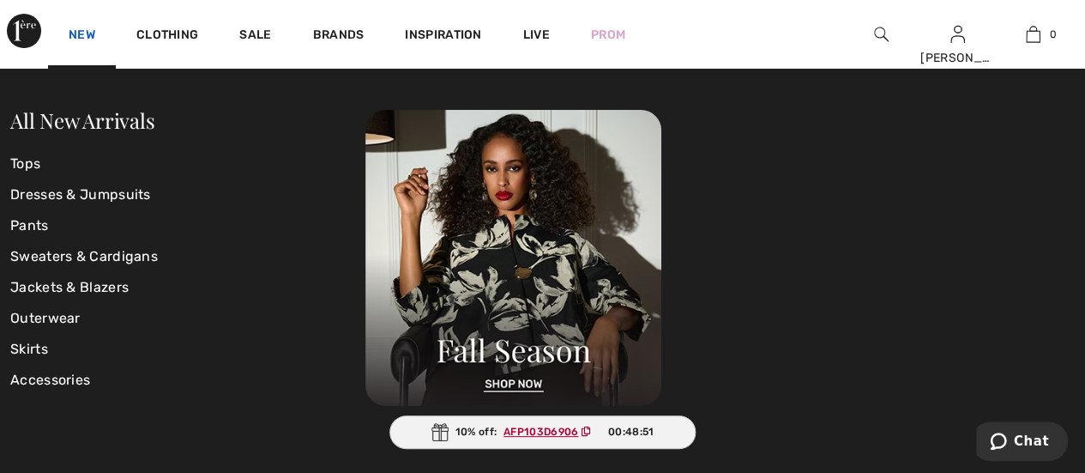
click at [88, 32] on link "New" at bounding box center [82, 36] width 27 height 18
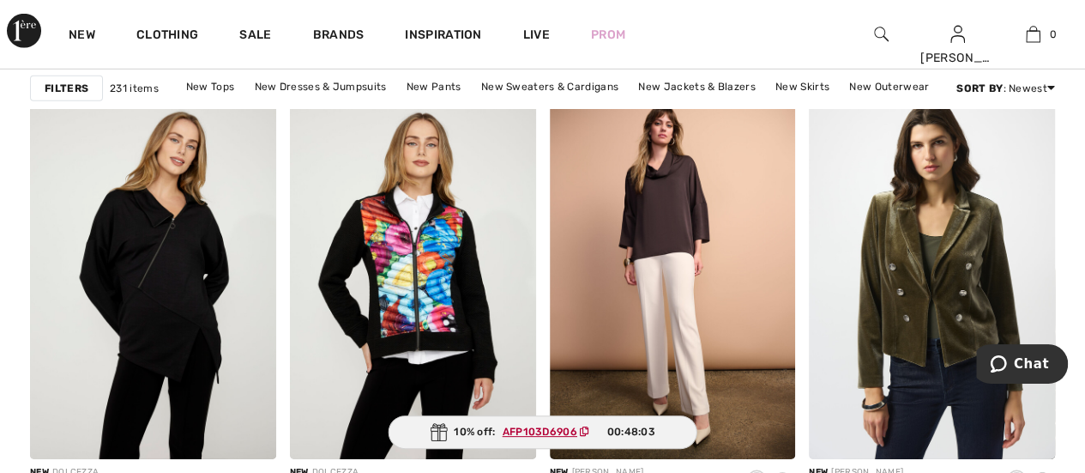
scroll to position [2690, 0]
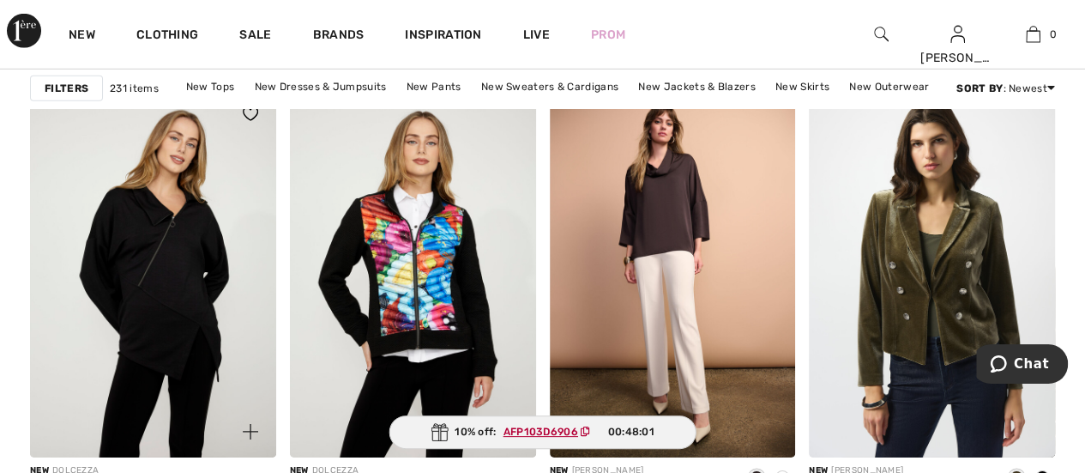
click at [100, 330] on img at bounding box center [153, 272] width 246 height 369
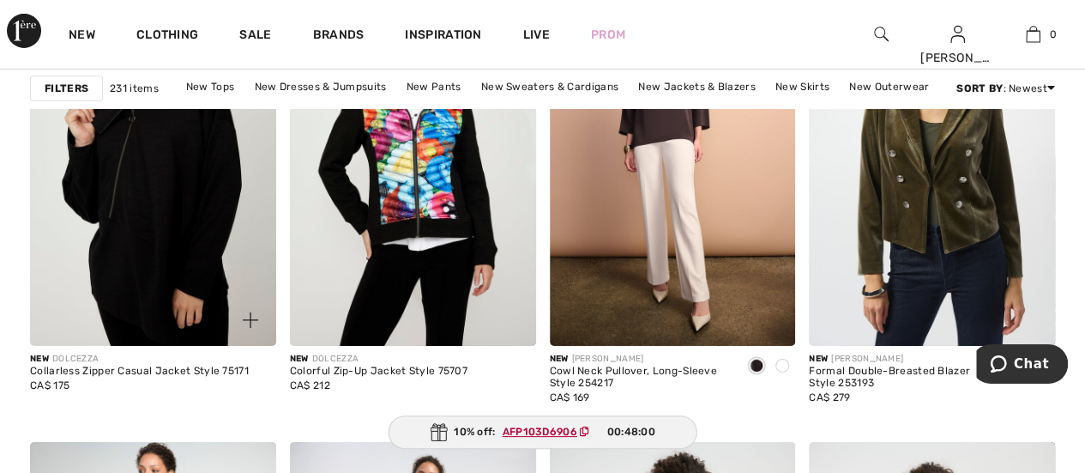
scroll to position [2821, 0]
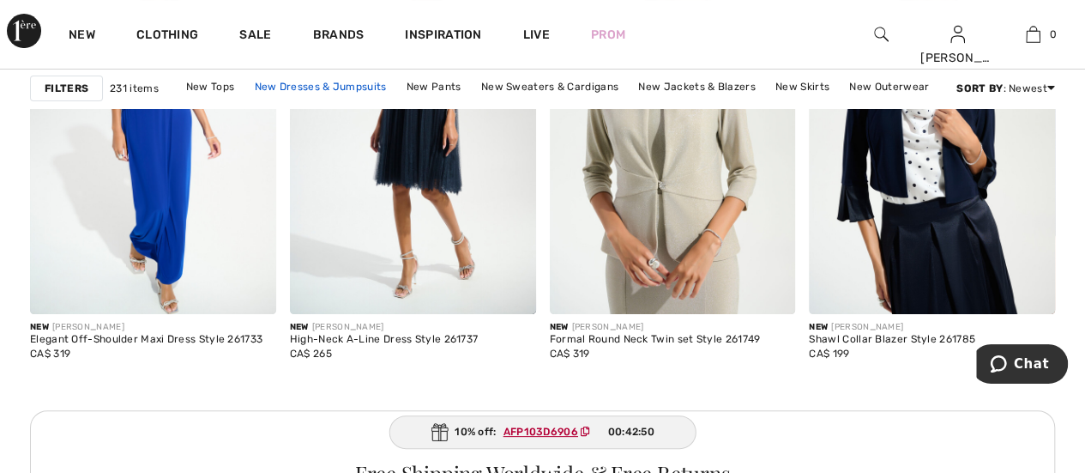
scroll to position [3280, 0]
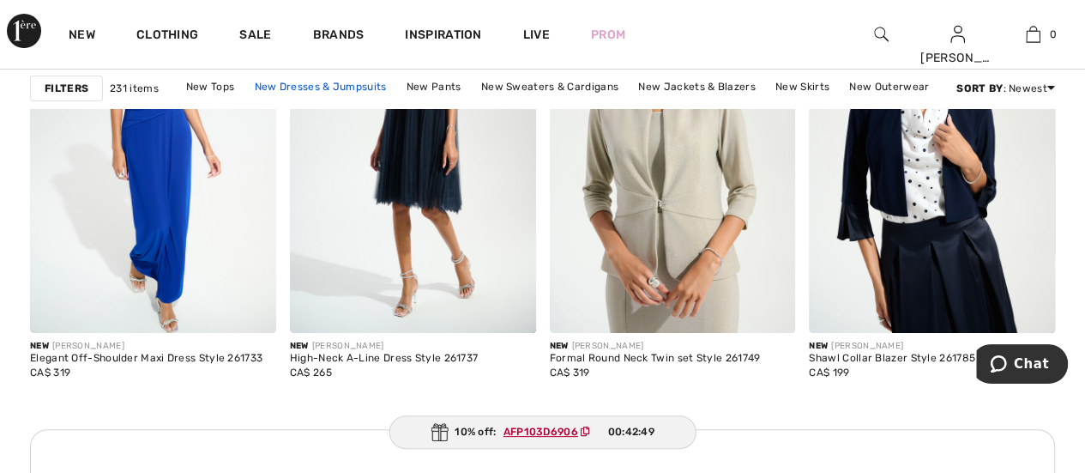
click at [273, 83] on link "New Dresses & Jumpsuits" at bounding box center [320, 86] width 149 height 22
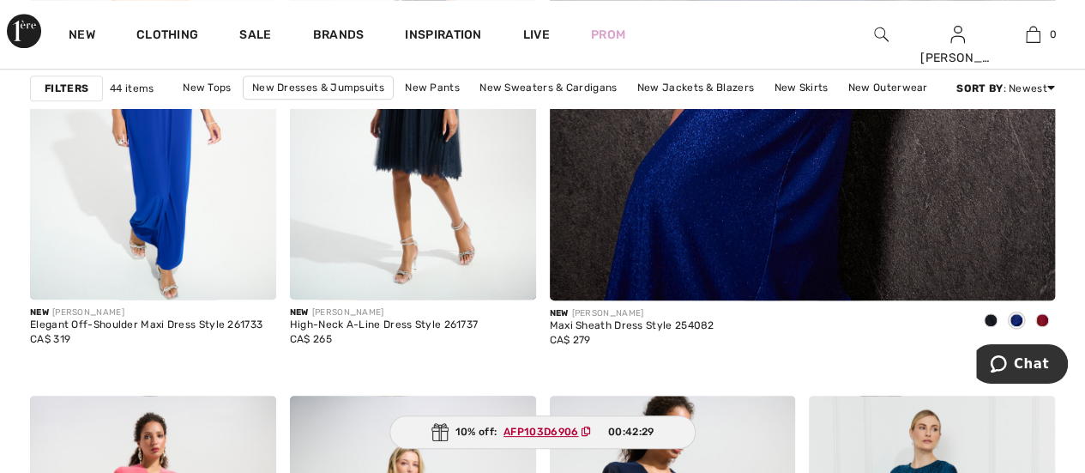
scroll to position [791, 0]
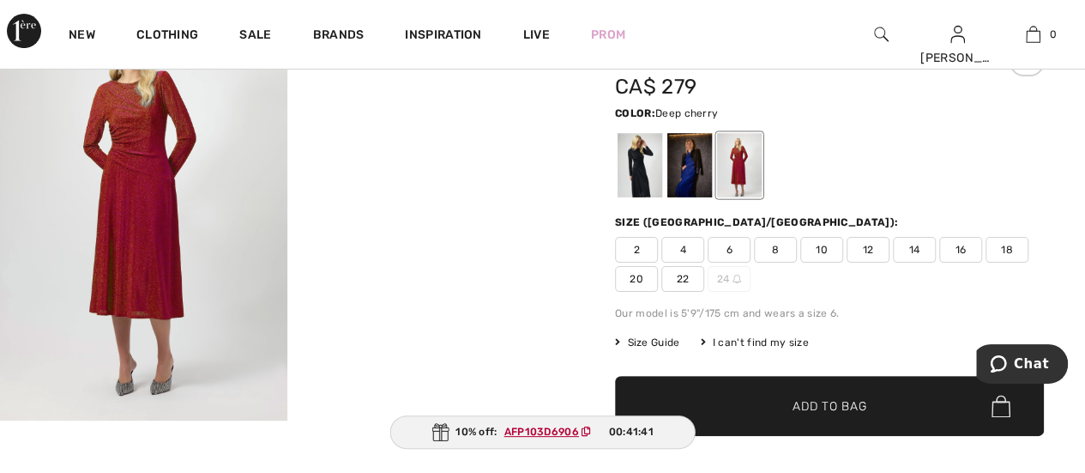
scroll to position [106, 0]
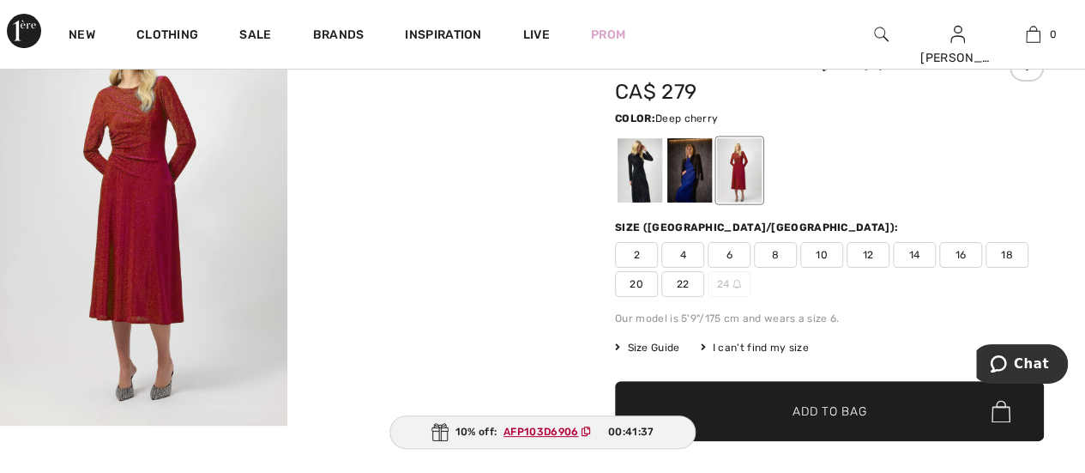
click at [635, 166] on div at bounding box center [640, 170] width 45 height 64
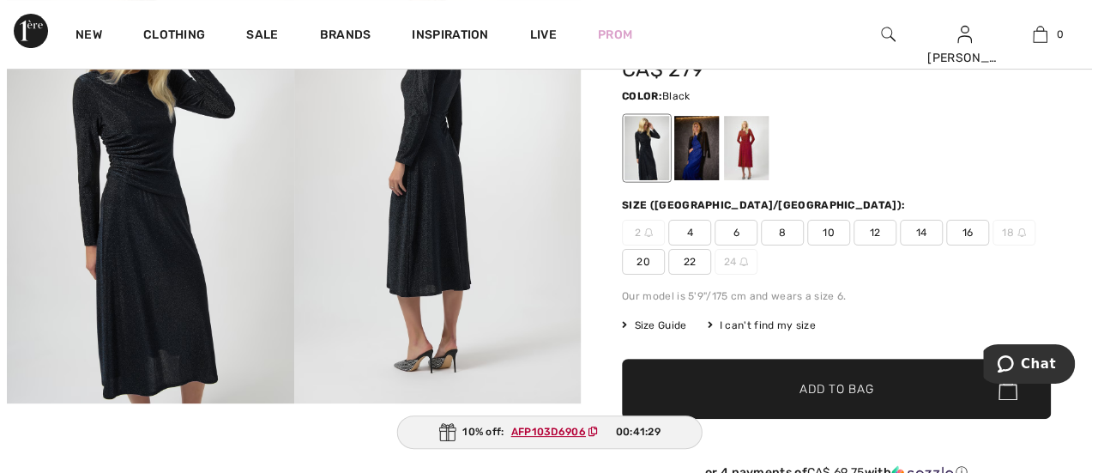
scroll to position [127, 0]
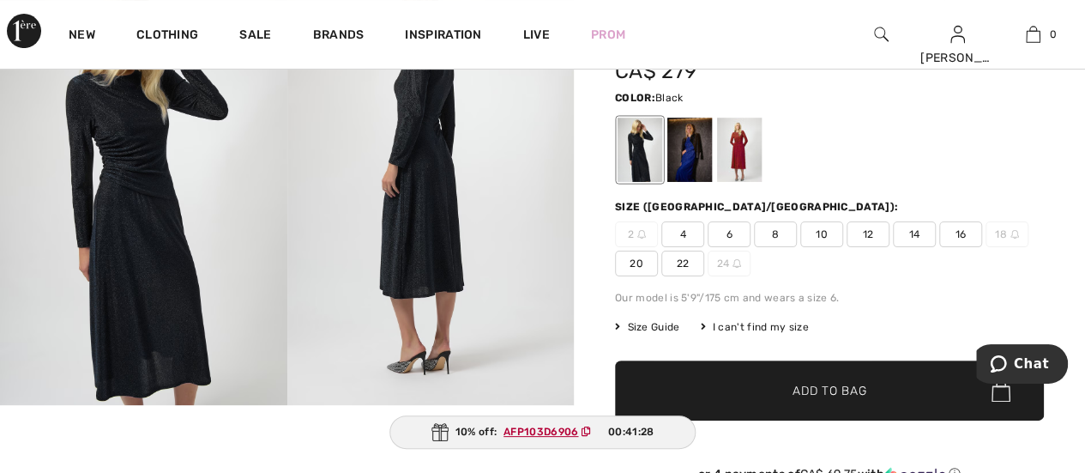
click at [377, 208] on img at bounding box center [430, 190] width 287 height 430
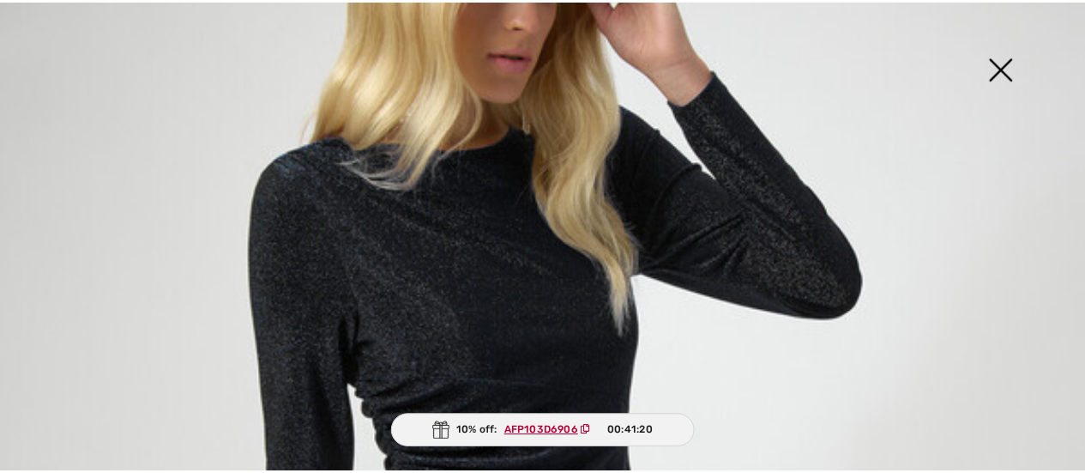
scroll to position [232, 0]
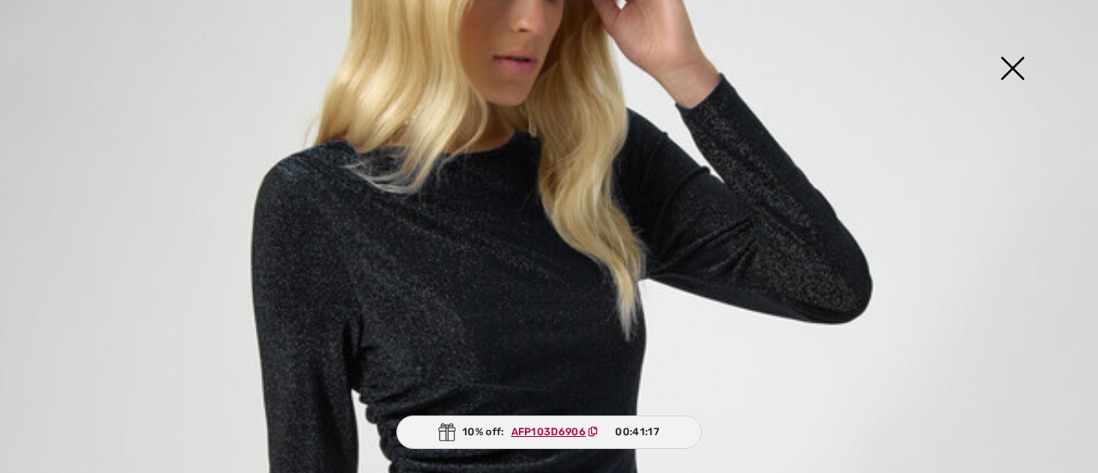
click at [1014, 64] on img at bounding box center [1012, 70] width 86 height 88
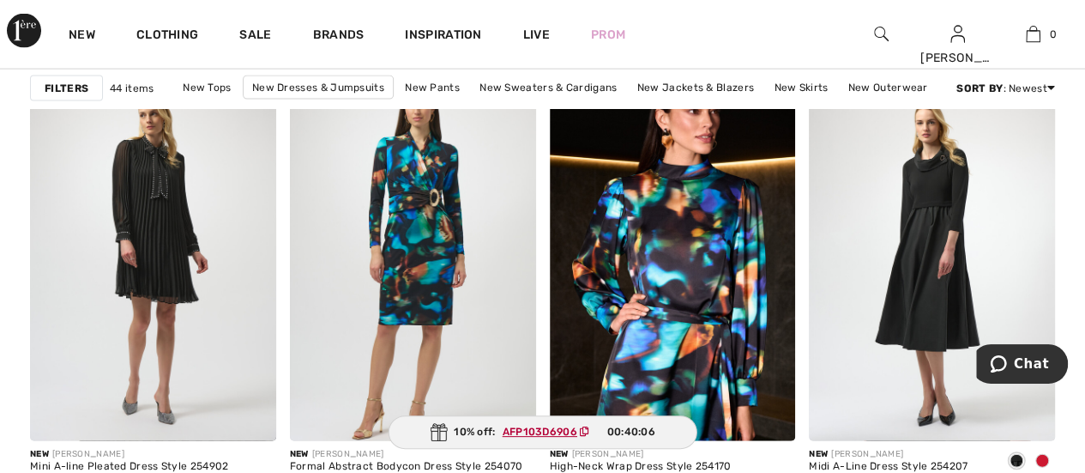
scroll to position [5179, 0]
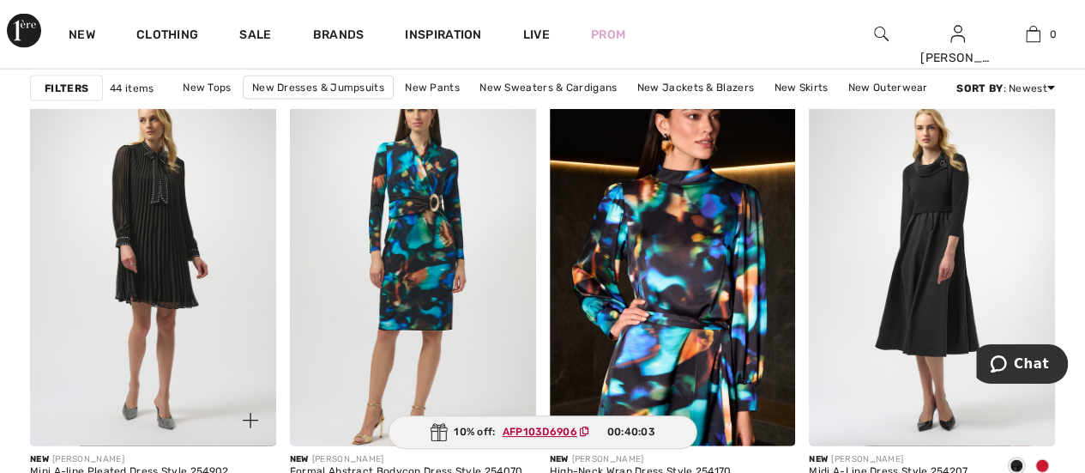
click at [122, 294] on img at bounding box center [153, 261] width 246 height 369
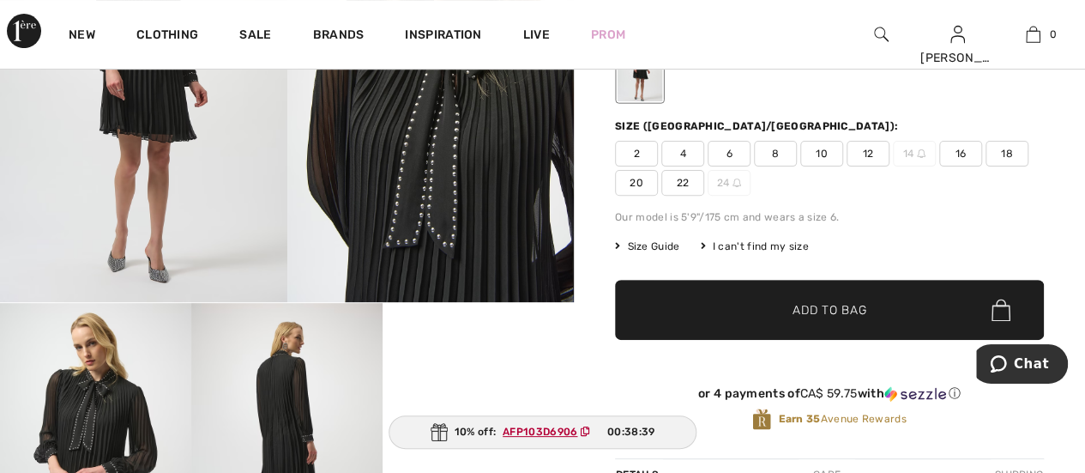
scroll to position [229, 0]
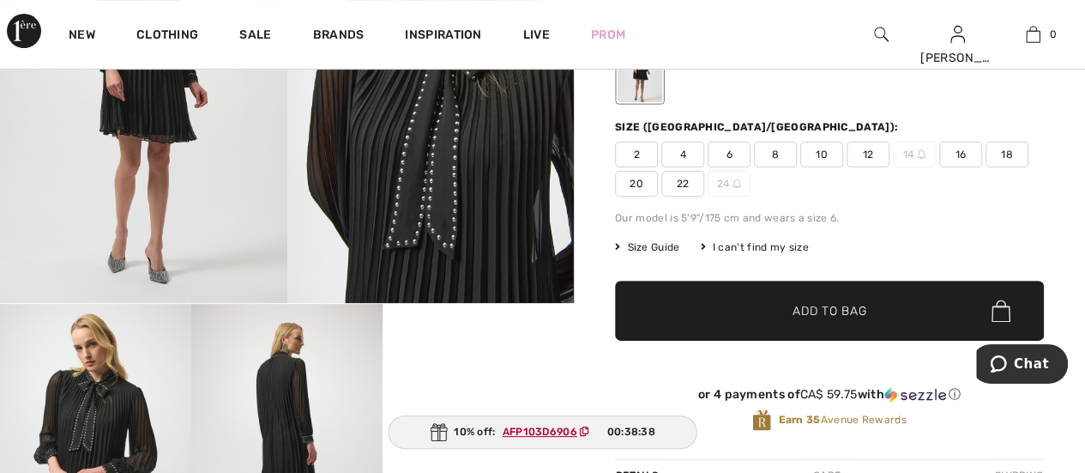
click at [1012, 154] on span "18" at bounding box center [1007, 155] width 43 height 26
click at [914, 307] on span "✔ Added to Bag Add to Bag" at bounding box center [829, 311] width 429 height 60
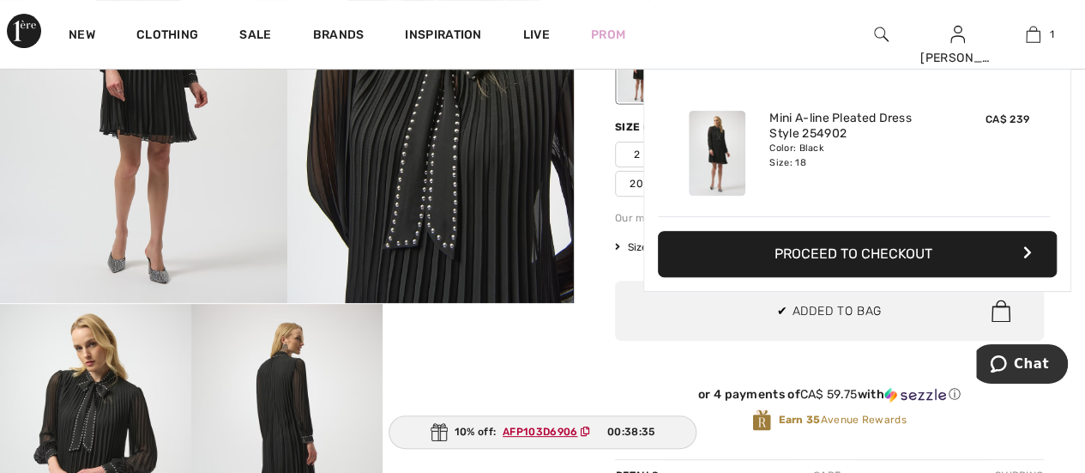
scroll to position [0, 0]
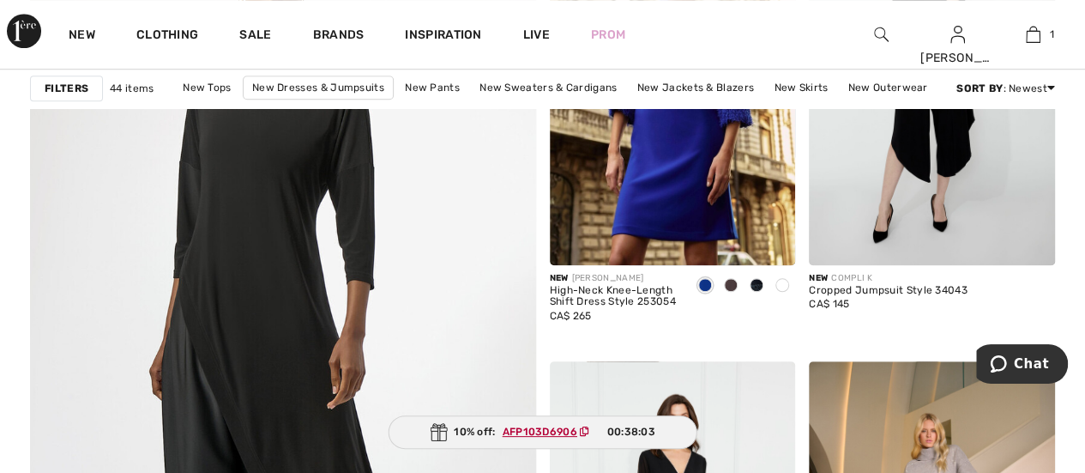
scroll to position [3955, 0]
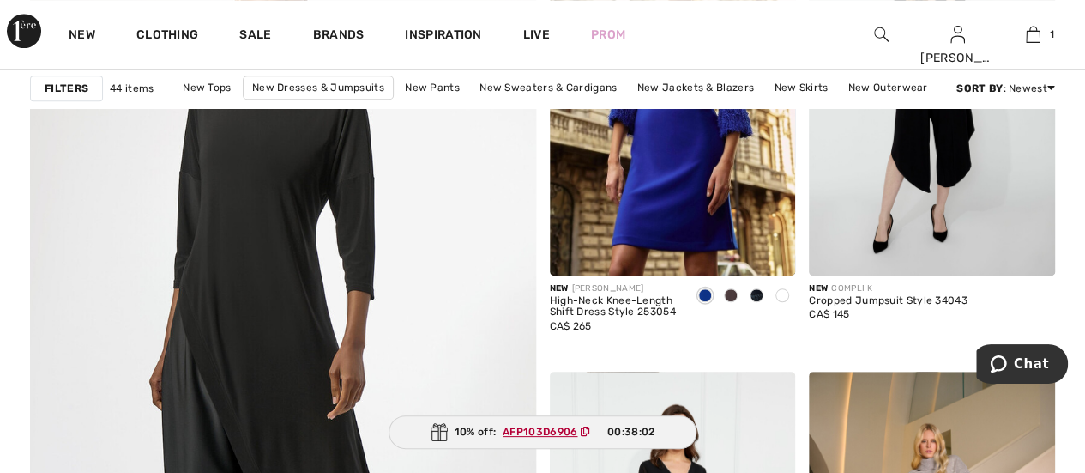
click at [182, 373] on img at bounding box center [282, 361] width 607 height 910
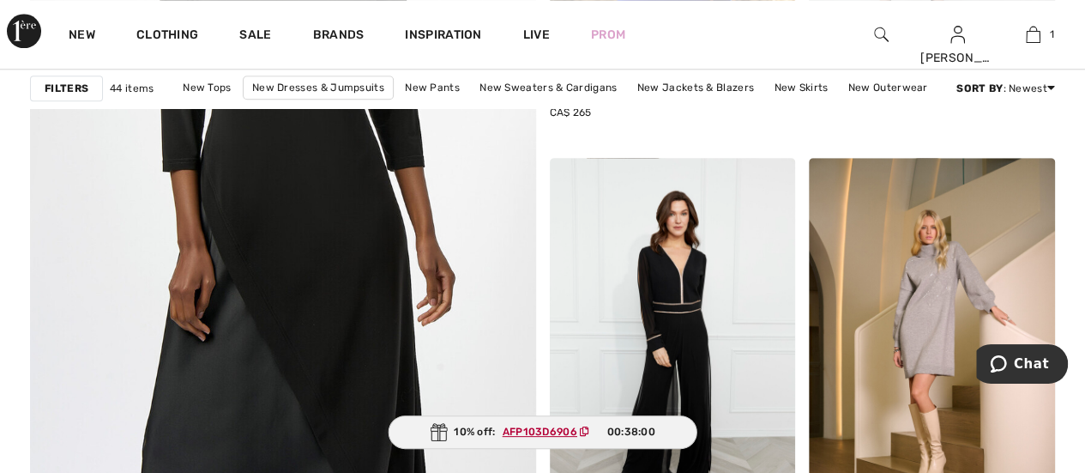
scroll to position [4242, 0]
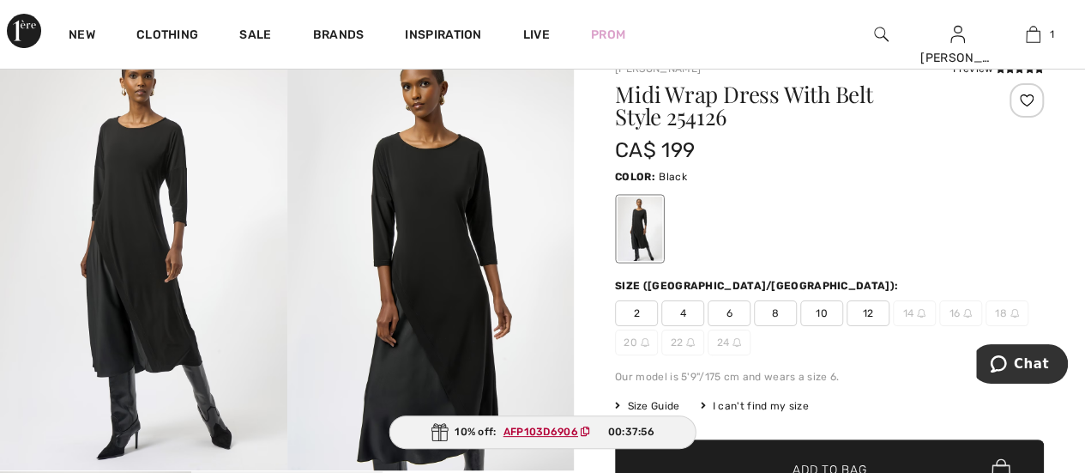
scroll to position [58, 0]
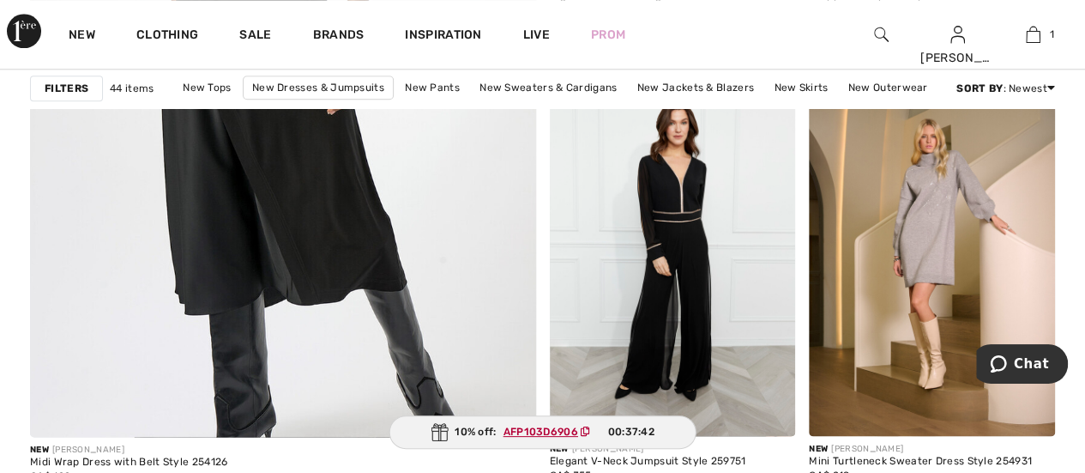
scroll to position [4258, 0]
click at [919, 218] on img at bounding box center [932, 252] width 246 height 369
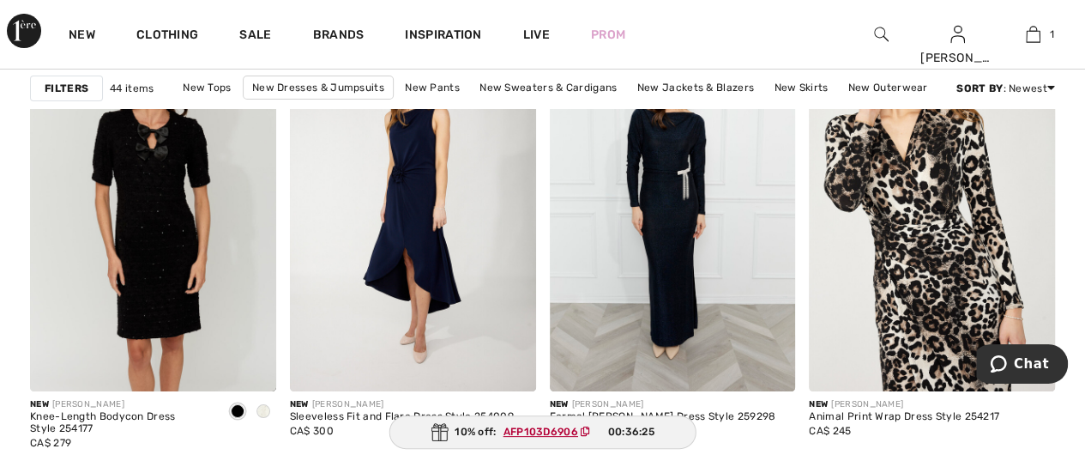
scroll to position [3199, 0]
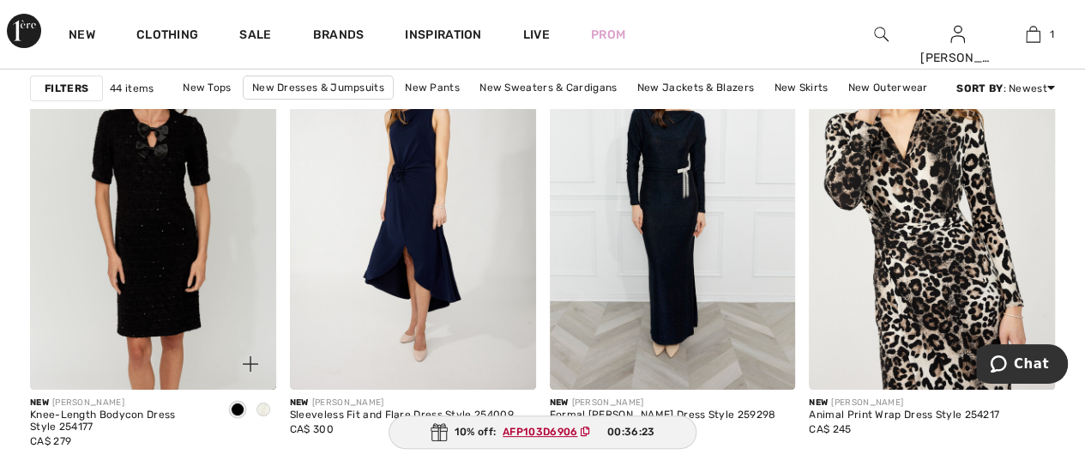
click at [64, 283] on img at bounding box center [153, 205] width 246 height 369
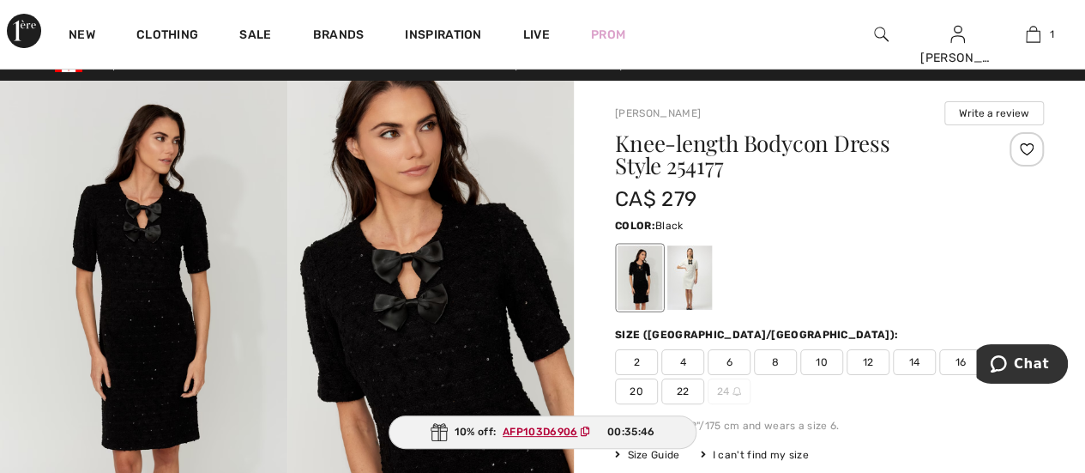
scroll to position [10, 0]
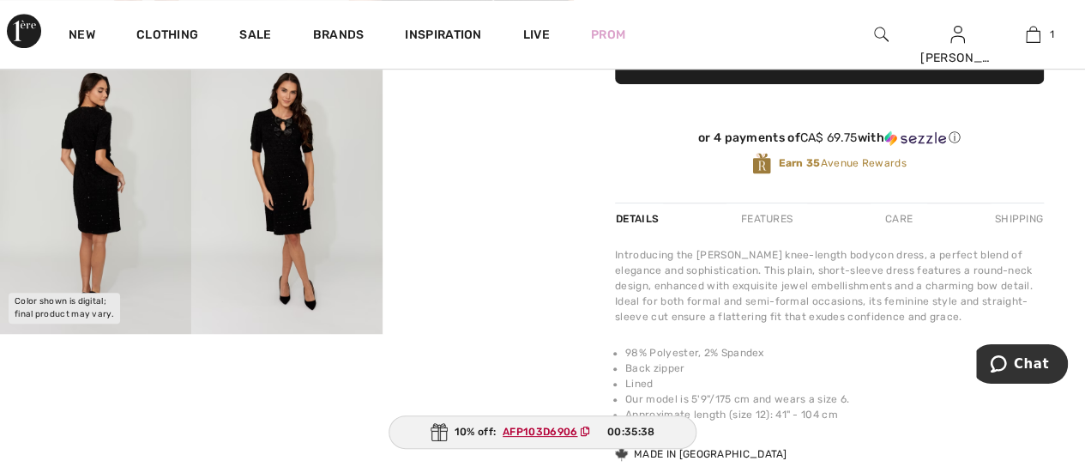
click at [74, 226] on img at bounding box center [95, 190] width 191 height 287
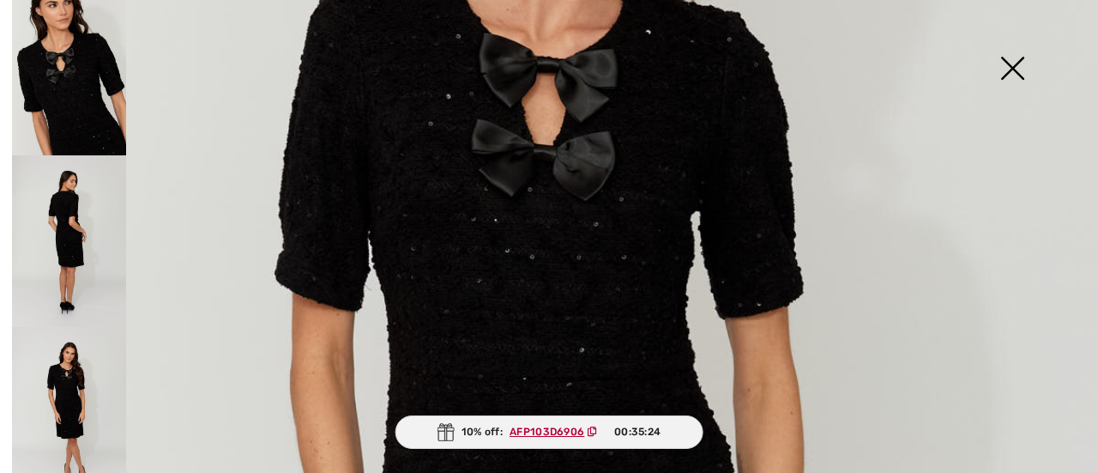
scroll to position [428, 0]
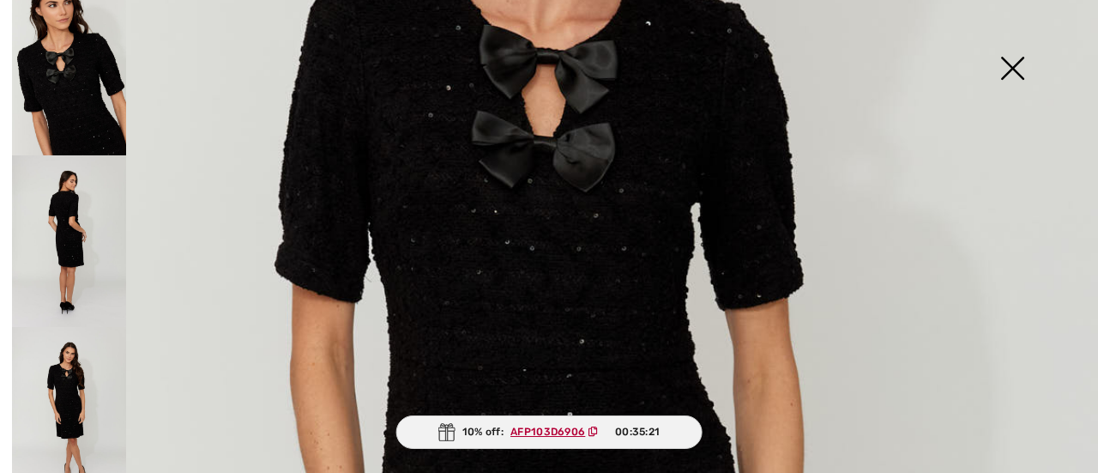
click at [1029, 68] on img at bounding box center [1012, 70] width 86 height 88
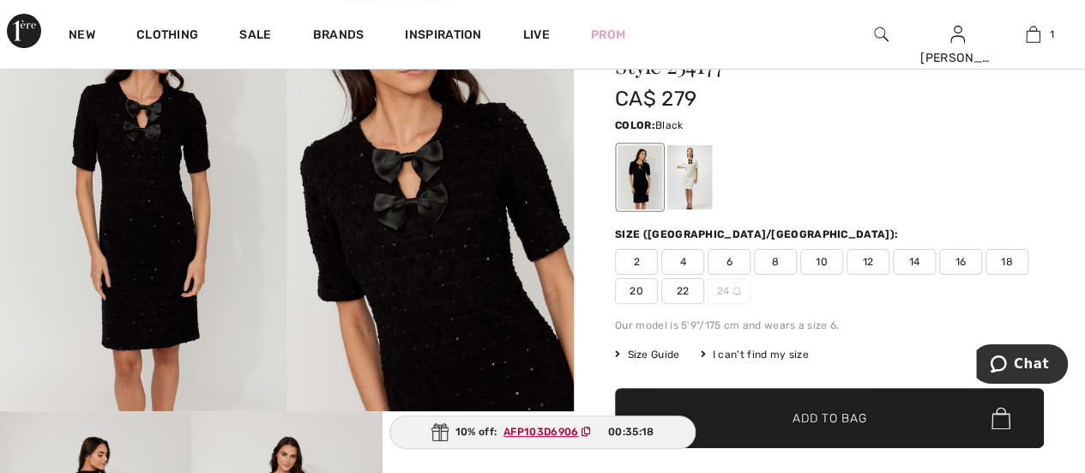
scroll to position [118, 0]
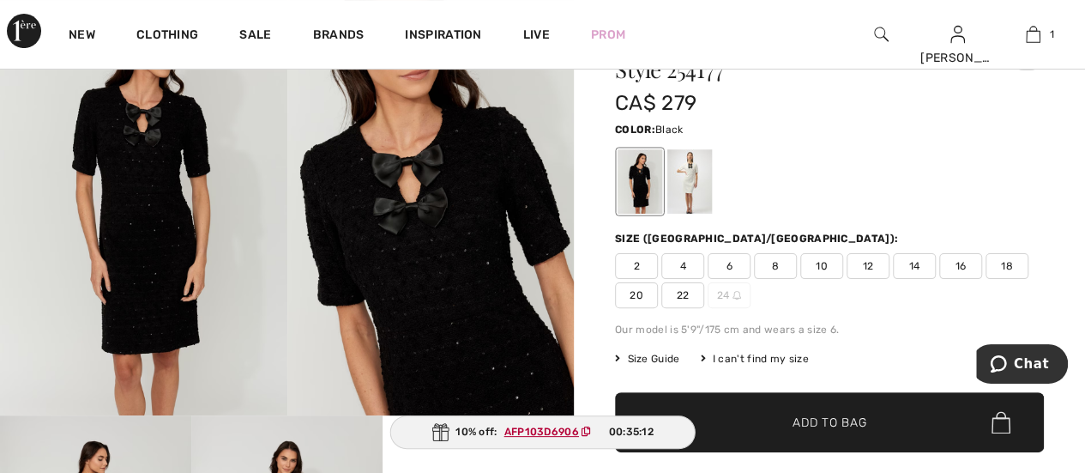
click at [635, 186] on div at bounding box center [640, 181] width 45 height 64
click at [1009, 263] on span "18" at bounding box center [1007, 266] width 43 height 26
click at [872, 409] on span "✔ Added to Bag Add to Bag" at bounding box center [829, 422] width 429 height 60
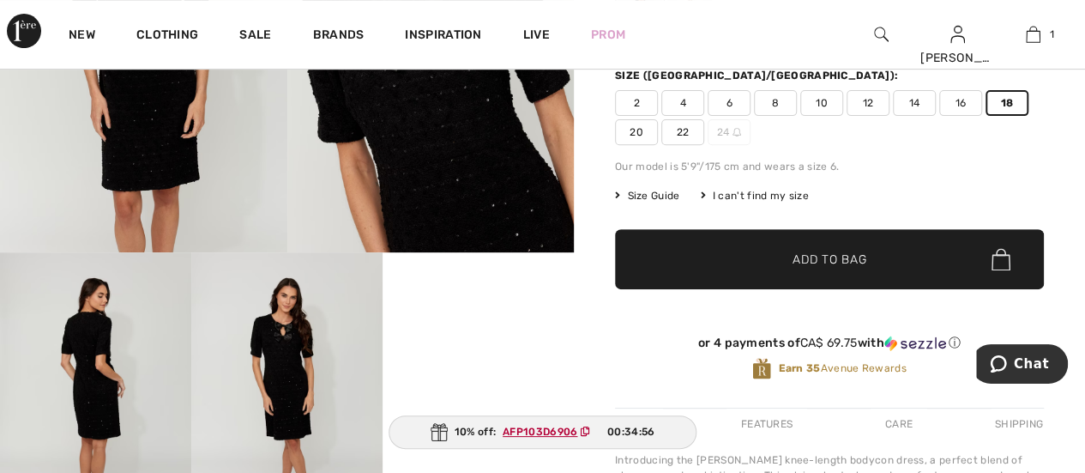
scroll to position [285, 0]
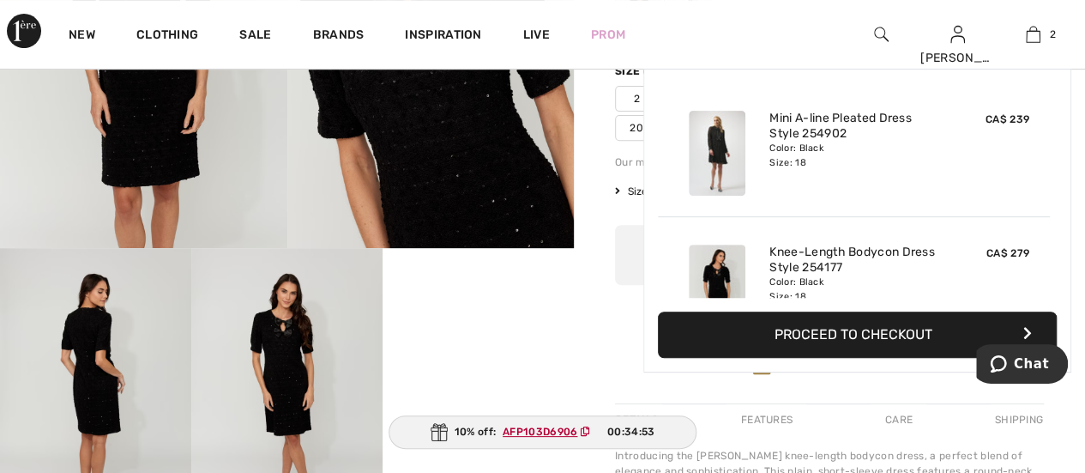
click at [548, 426] on ins "AFP103D6906" at bounding box center [540, 431] width 75 height 12
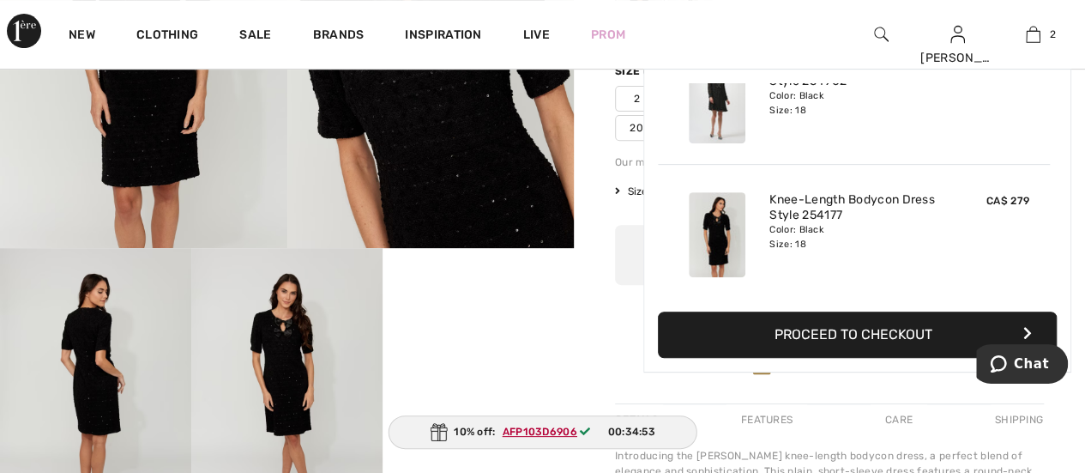
scroll to position [0, 0]
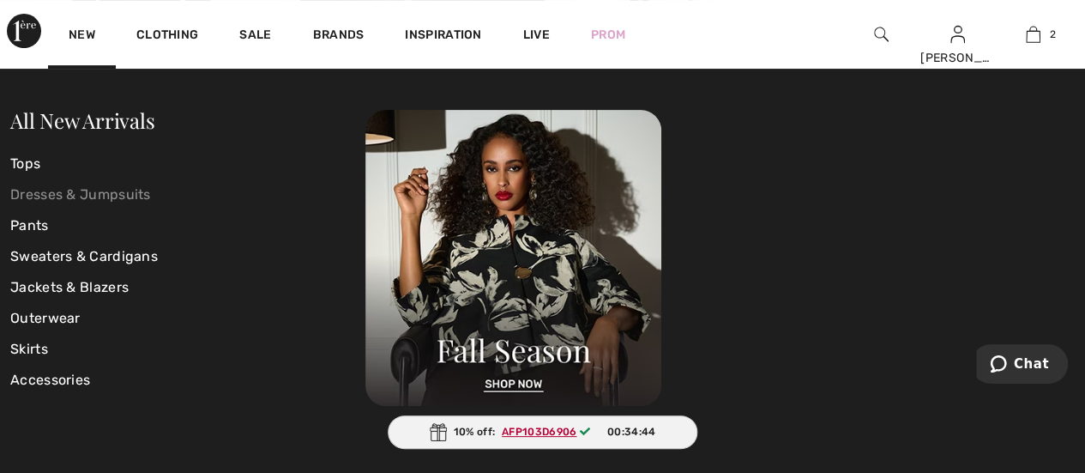
click at [78, 209] on link "Dresses & Jumpsuits" at bounding box center [187, 194] width 355 height 31
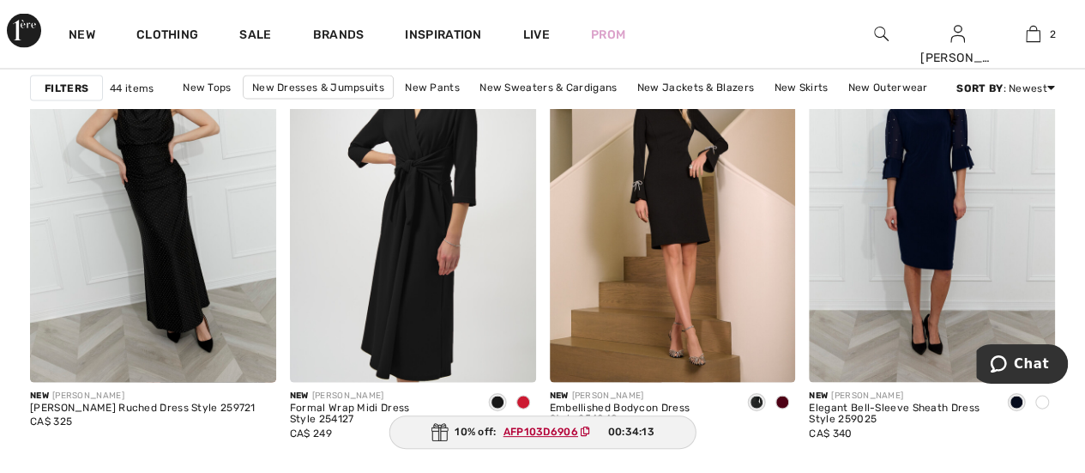
scroll to position [1616, 0]
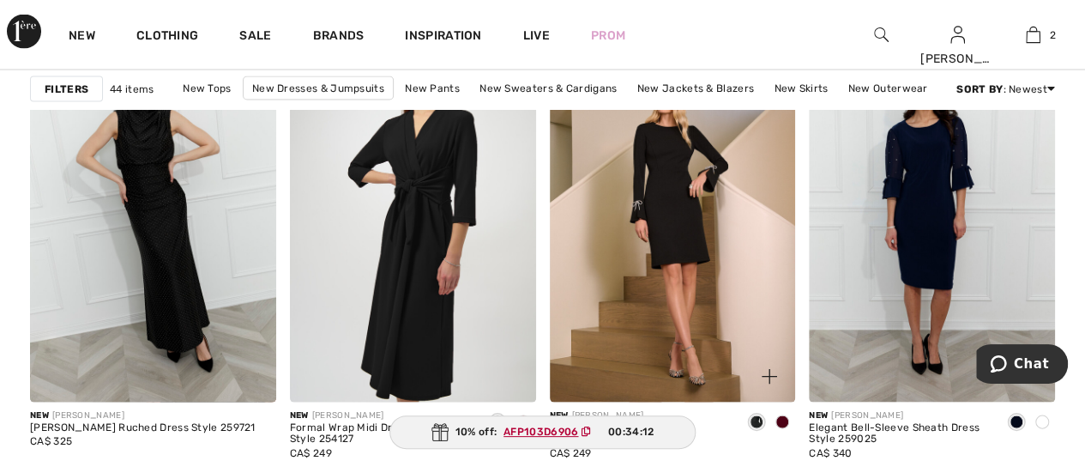
click at [643, 208] on img at bounding box center [673, 216] width 246 height 369
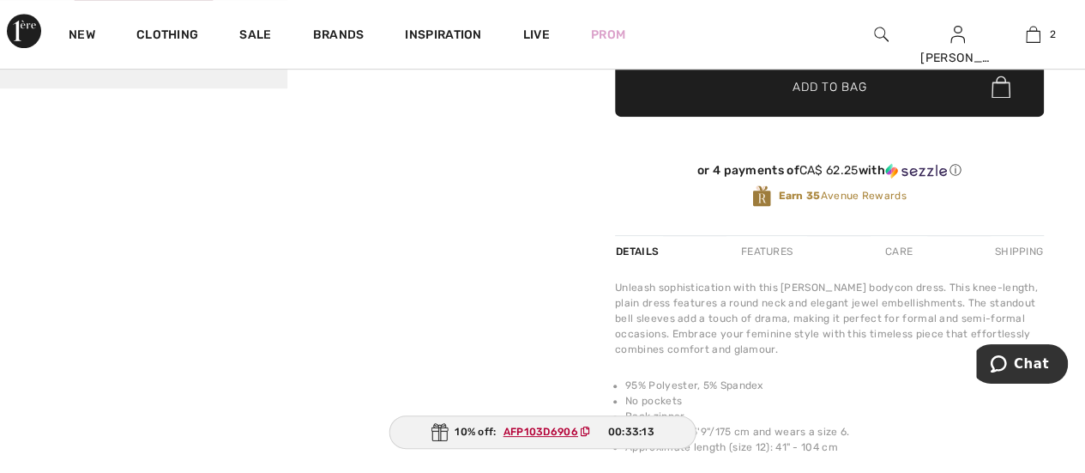
scroll to position [443, 0]
click at [769, 253] on div "Features" at bounding box center [767, 253] width 81 height 31
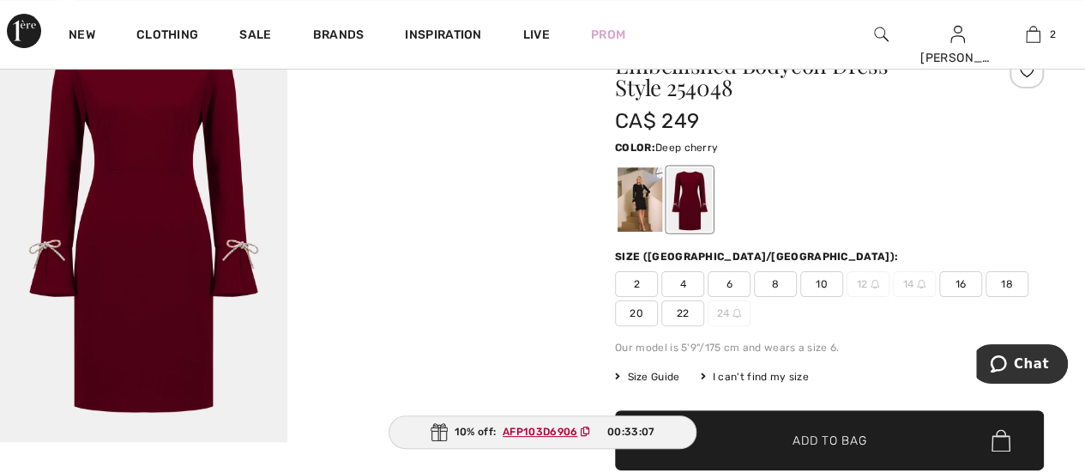
scroll to position [90, 0]
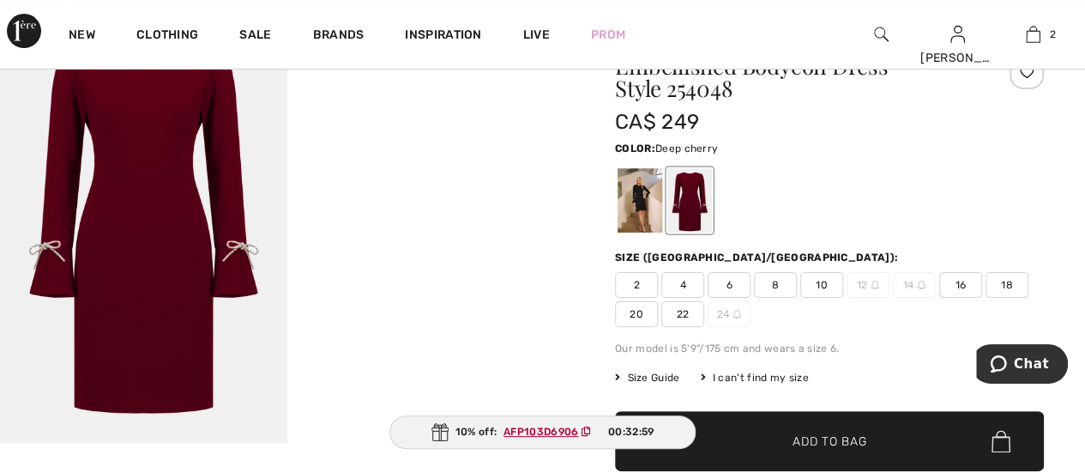
click at [1024, 293] on span "18" at bounding box center [1007, 285] width 43 height 26
click at [906, 432] on span "✔ Added to Bag Add to Bag" at bounding box center [829, 441] width 429 height 60
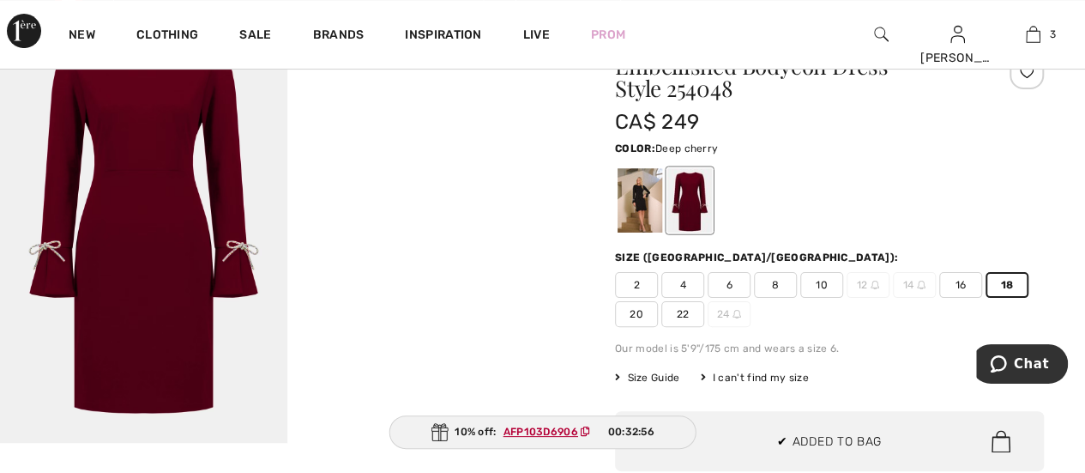
click at [573, 441] on div "10% off: AFP103D6906 00:32:56" at bounding box center [543, 431] width 308 height 33
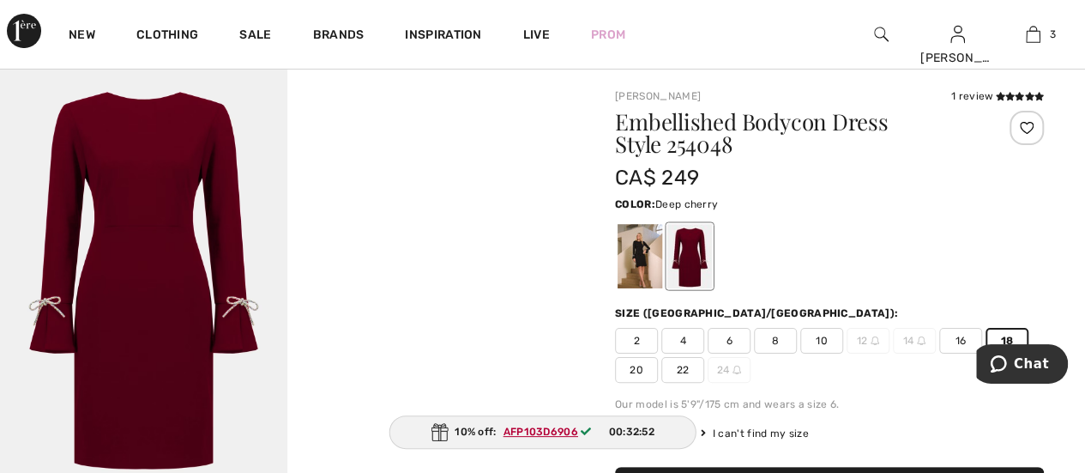
scroll to position [0, 0]
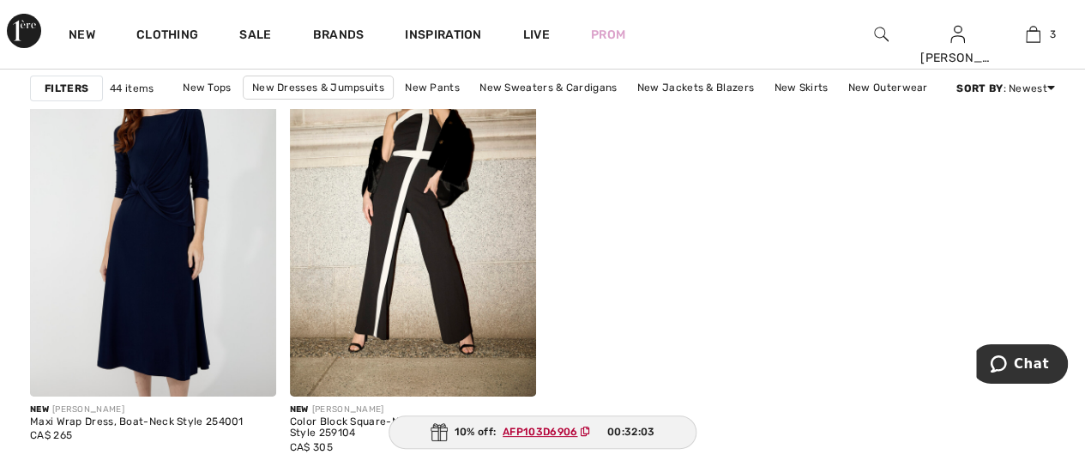
scroll to position [6340, 0]
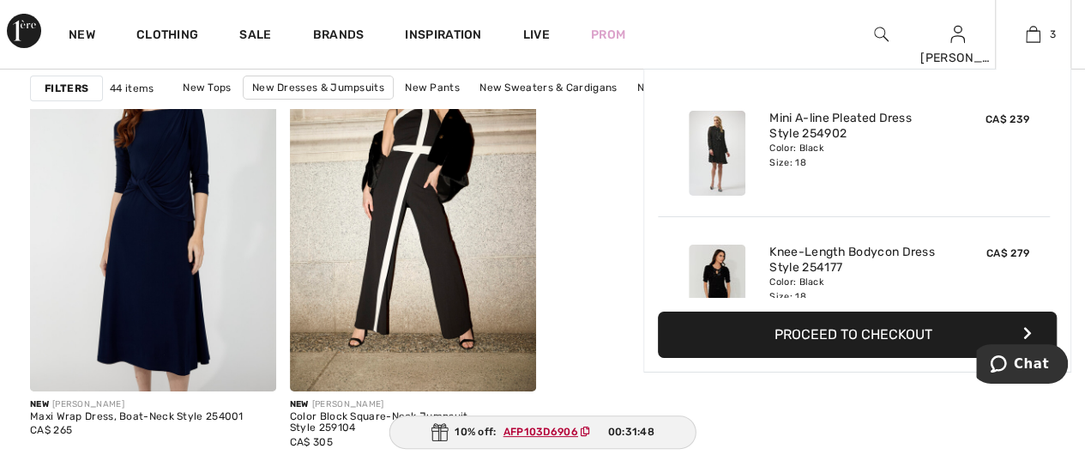
click at [861, 335] on button "Proceed to Checkout" at bounding box center [857, 334] width 399 height 46
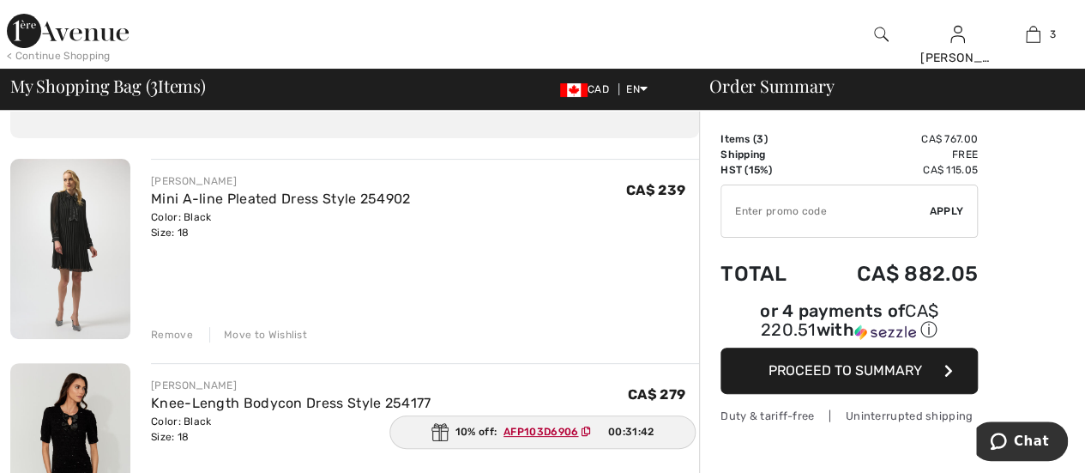
scroll to position [113, 0]
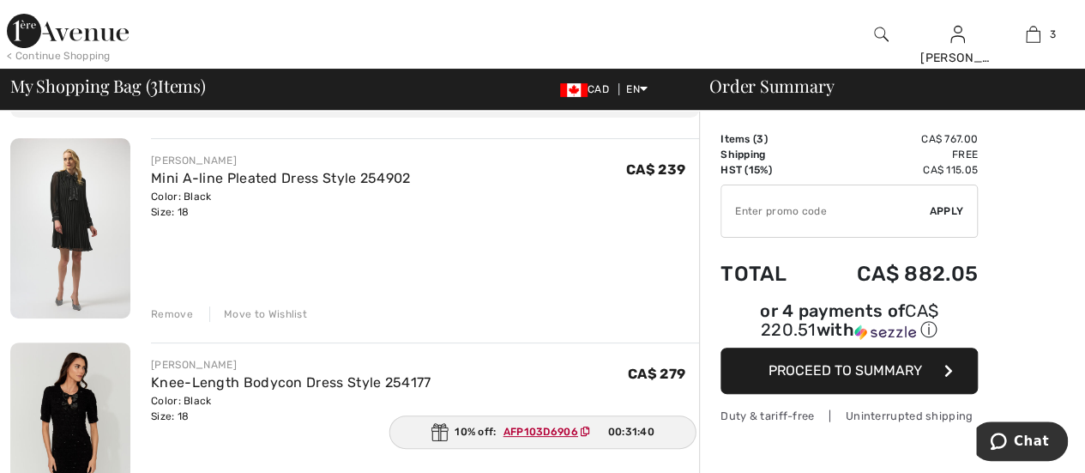
click at [524, 430] on ins "AFP103D6906" at bounding box center [541, 431] width 75 height 12
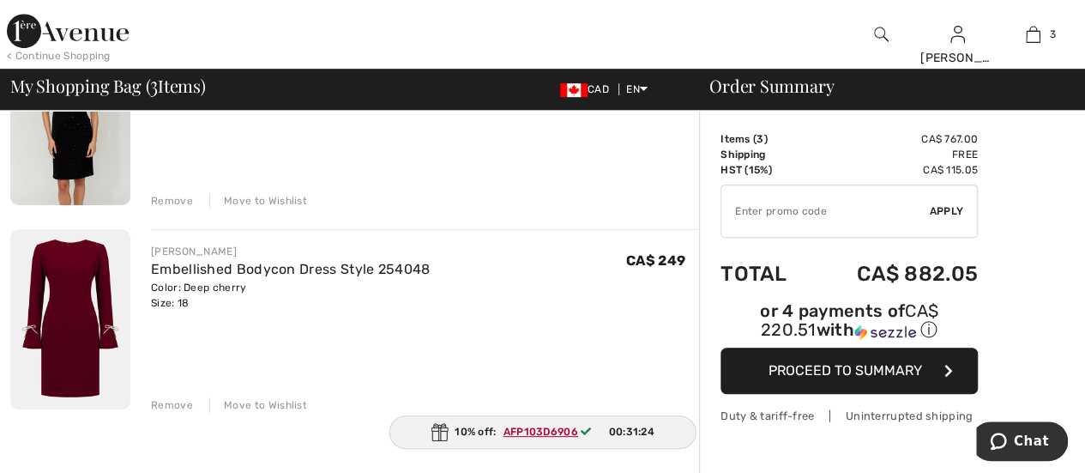
scroll to position [434, 0]
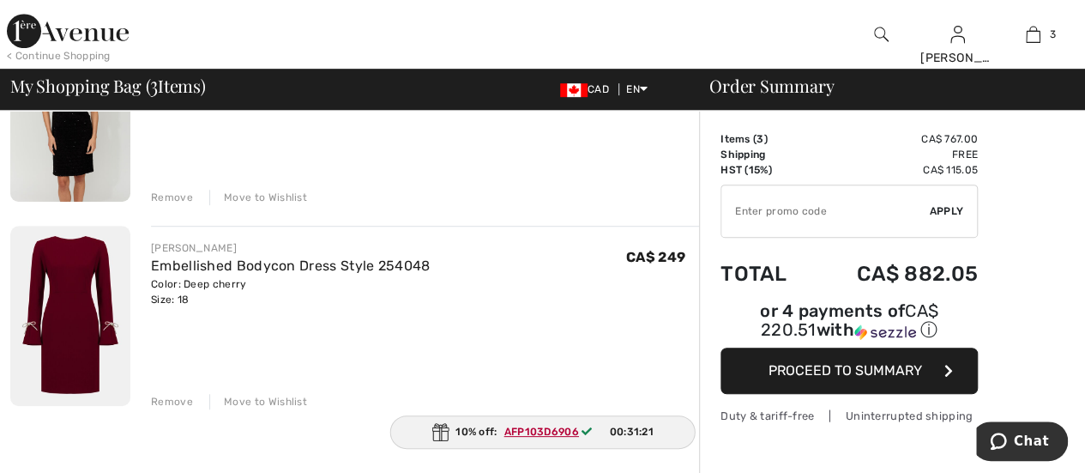
click at [60, 331] on img at bounding box center [70, 316] width 120 height 180
click at [55, 314] on img at bounding box center [70, 316] width 120 height 180
click at [158, 270] on link "Embellished Bodycon Dress Style 254048" at bounding box center [290, 265] width 279 height 16
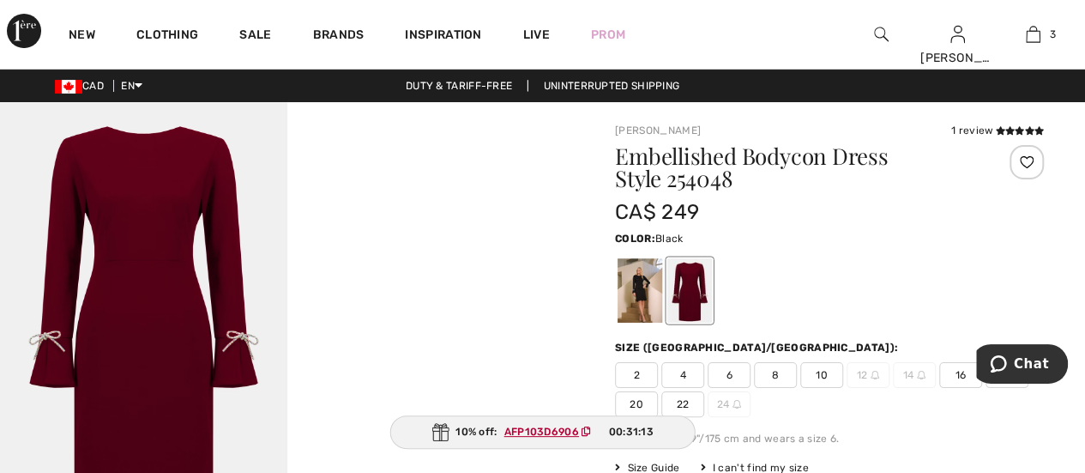
click at [637, 282] on div at bounding box center [640, 290] width 45 height 64
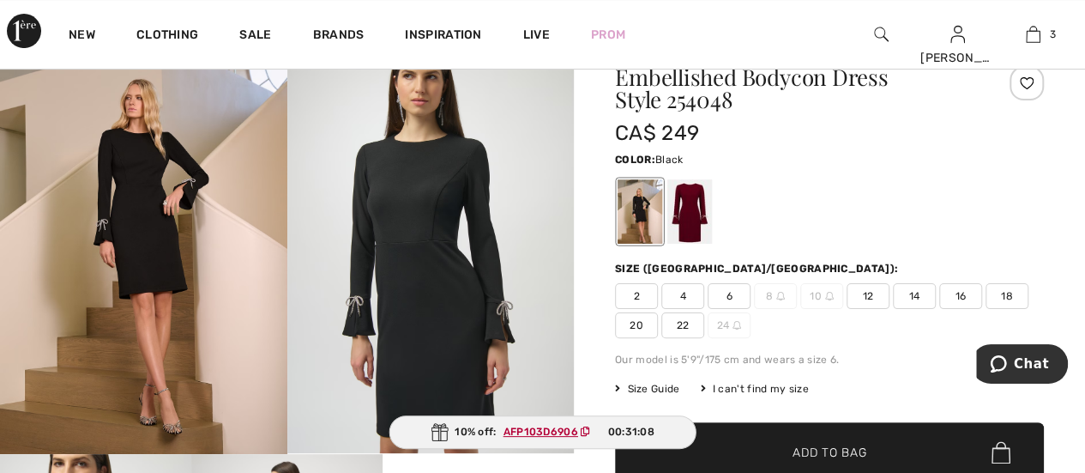
scroll to position [129, 0]
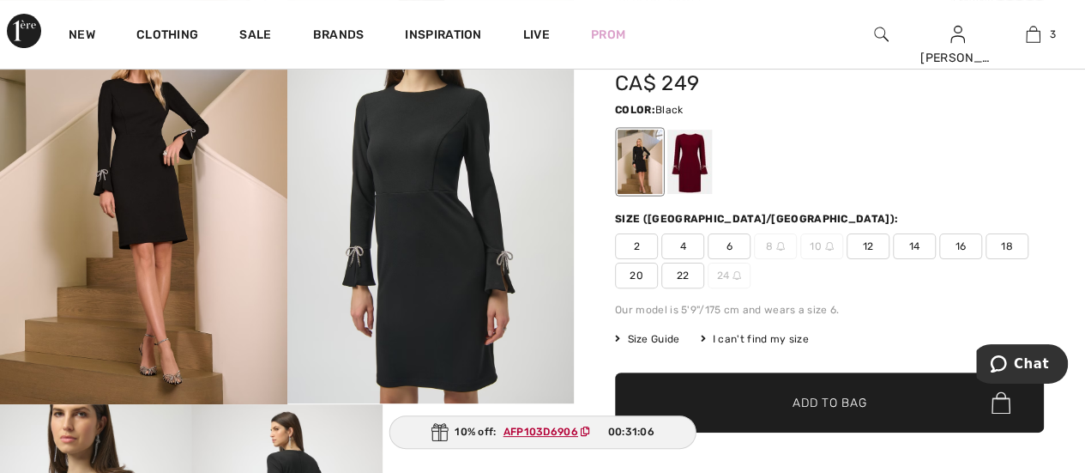
click at [1004, 241] on span "18" at bounding box center [1007, 246] width 43 height 26
click at [836, 401] on span "Add to Bag" at bounding box center [830, 403] width 74 height 18
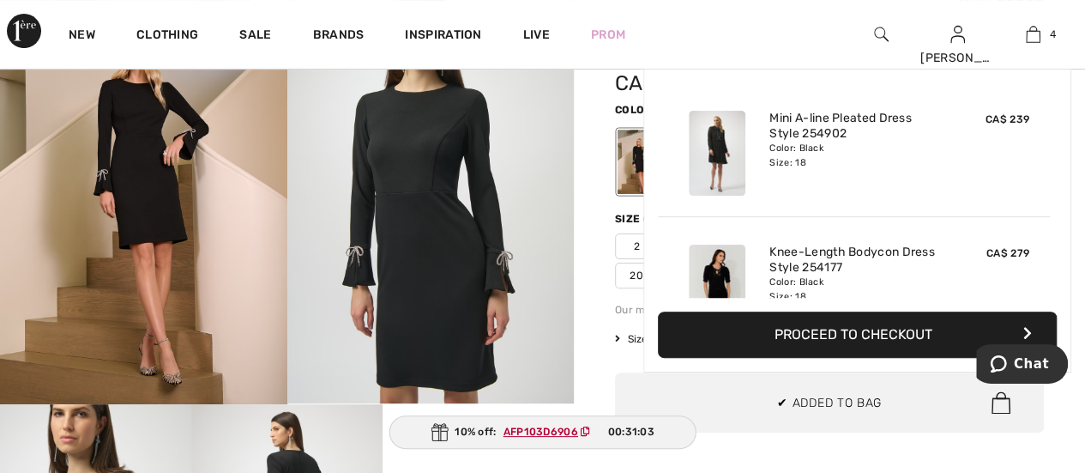
scroll to position [319, 0]
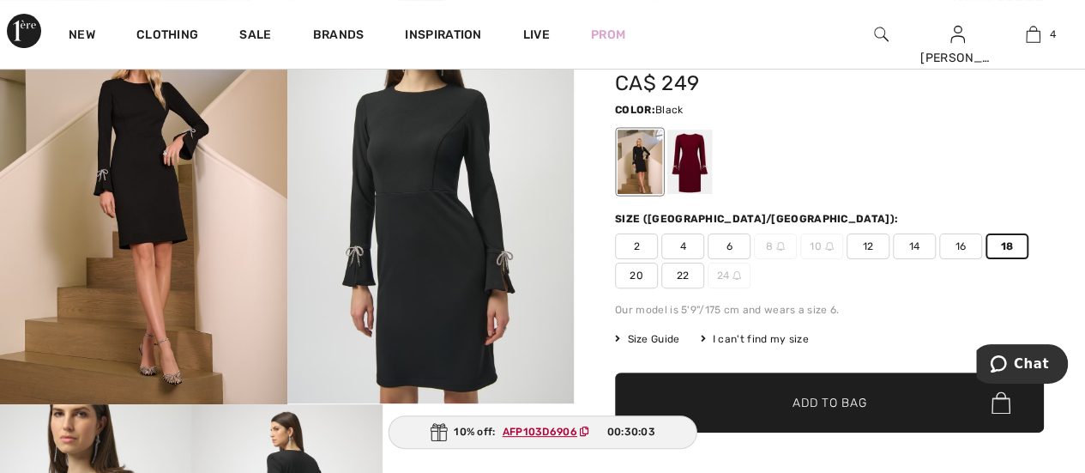
click at [523, 432] on ins "AFP103D6906" at bounding box center [540, 431] width 75 height 12
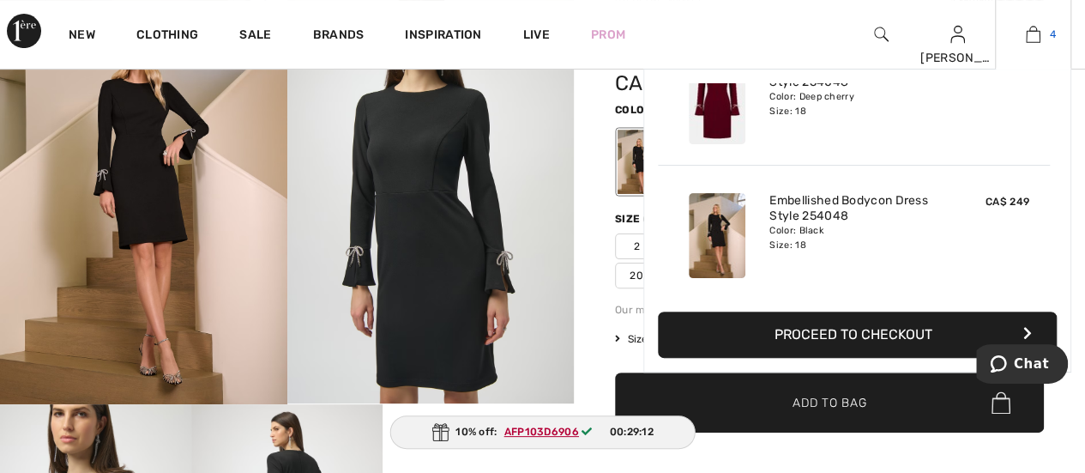
click at [1036, 27] on img at bounding box center [1033, 34] width 15 height 21
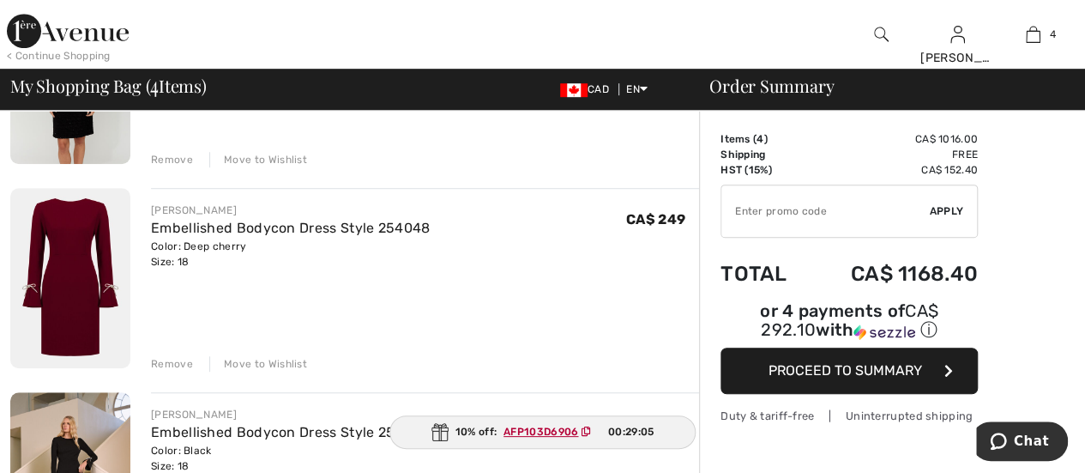
scroll to position [480, 0]
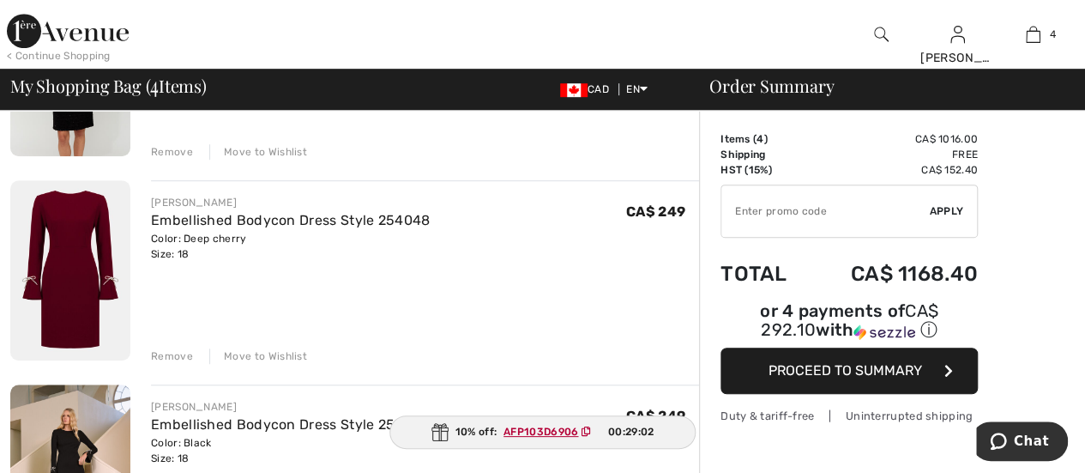
click at [175, 352] on div "Remove" at bounding box center [172, 355] width 42 height 15
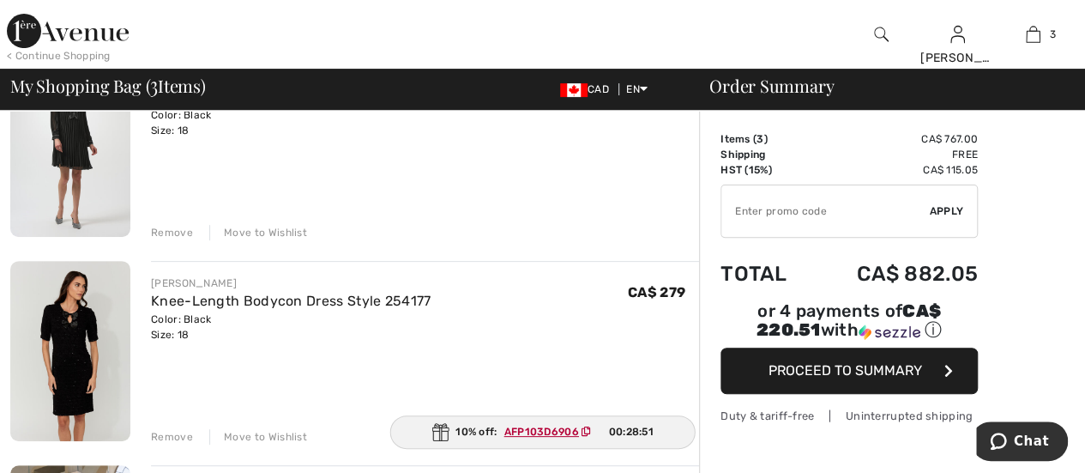
scroll to position [197, 0]
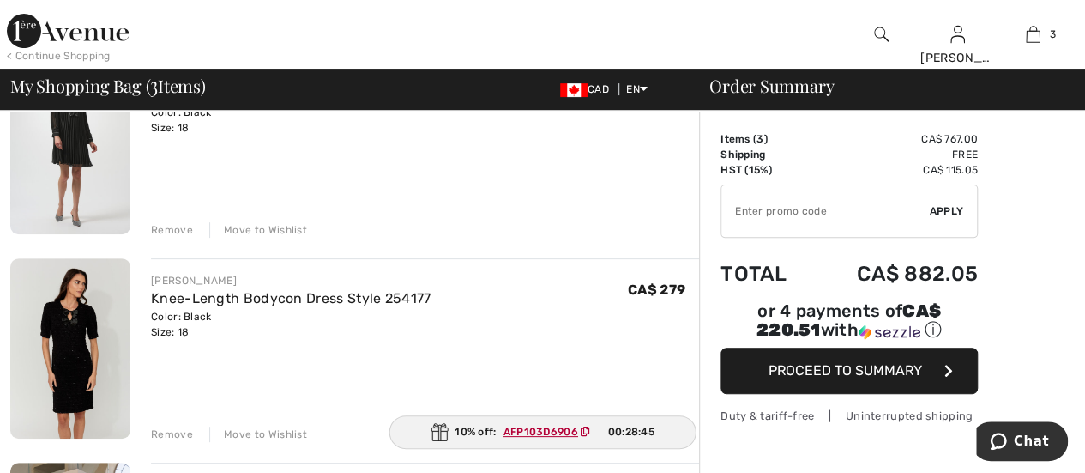
click at [528, 431] on ins "AFP103D6906" at bounding box center [541, 431] width 75 height 12
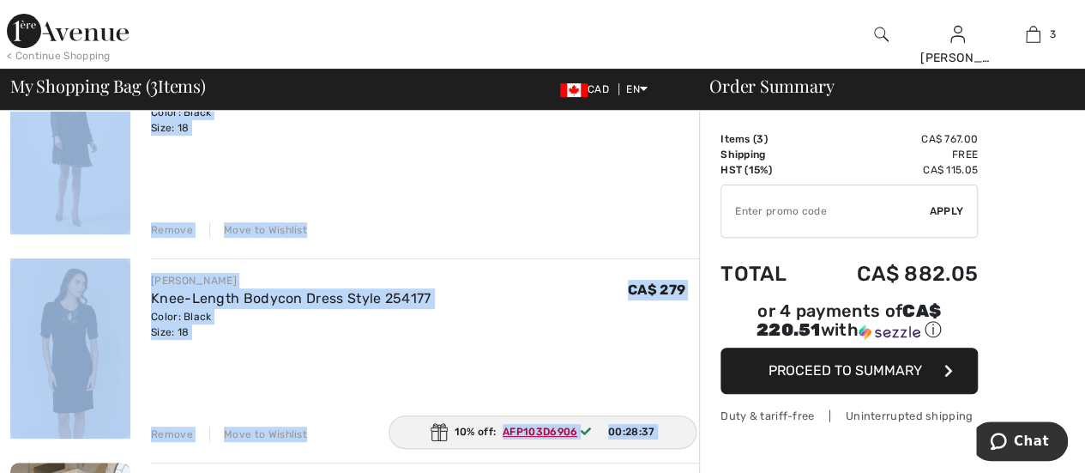
drag, startPoint x: 502, startPoint y: 385, endPoint x: 498, endPoint y: 432, distance: 46.5
copy main "AFP103D6906 00:28:38 My Shopping Bag ( 3 Items) You are only CA$ 0.00 away from…"
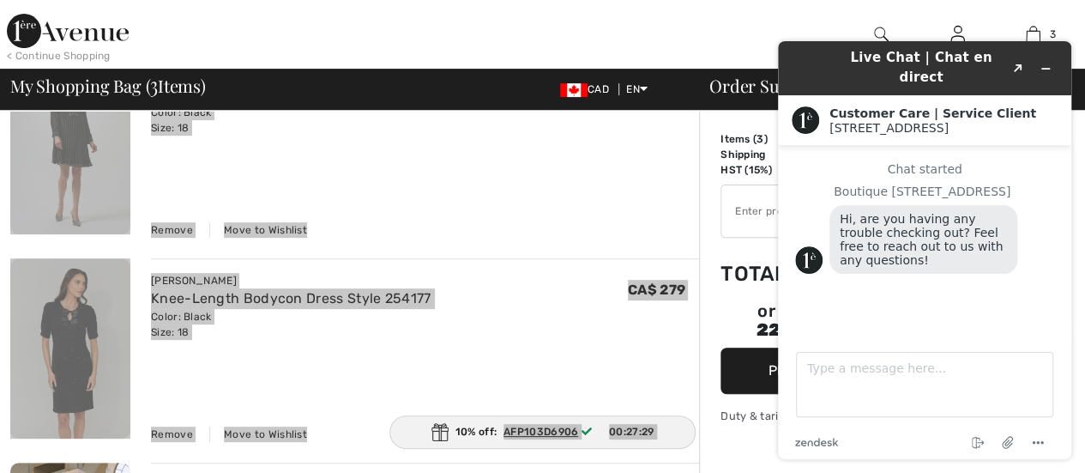
scroll to position [0, 0]
click at [1020, 64] on icon "Popout" at bounding box center [1018, 68] width 9 height 9
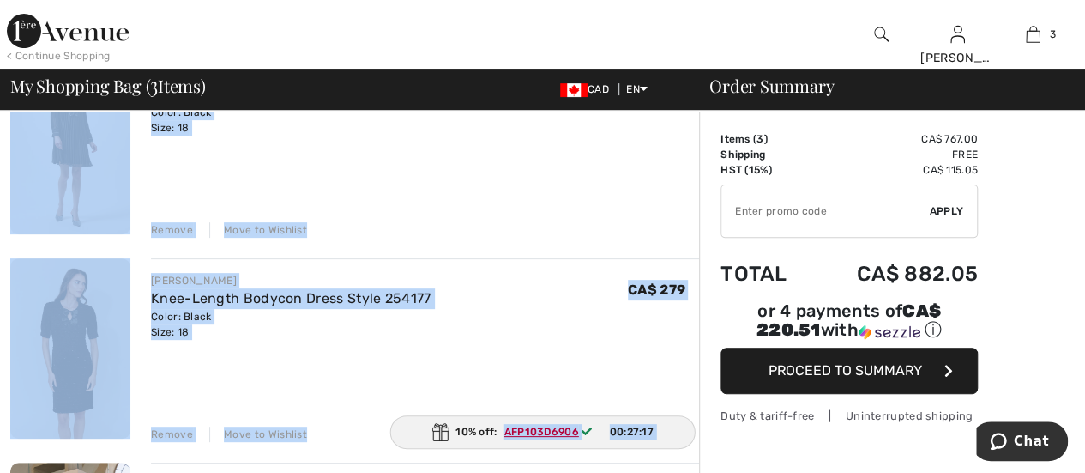
click at [536, 170] on div "JOSEPH RIBKOFF Mini A-line Pleated Dress Style 254902 Color: Black Size: 18 Fin…" at bounding box center [425, 146] width 548 height 184
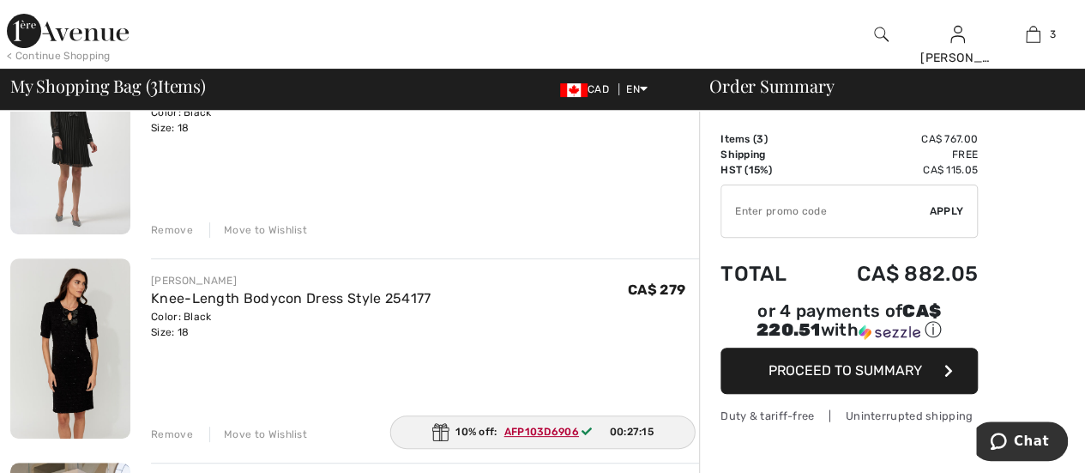
click at [734, 211] on input "TEXT" at bounding box center [825, 210] width 208 height 51
paste input "AFP103D6906"
type input "AFP103D6906"
click at [940, 206] on span "Apply" at bounding box center [947, 210] width 34 height 15
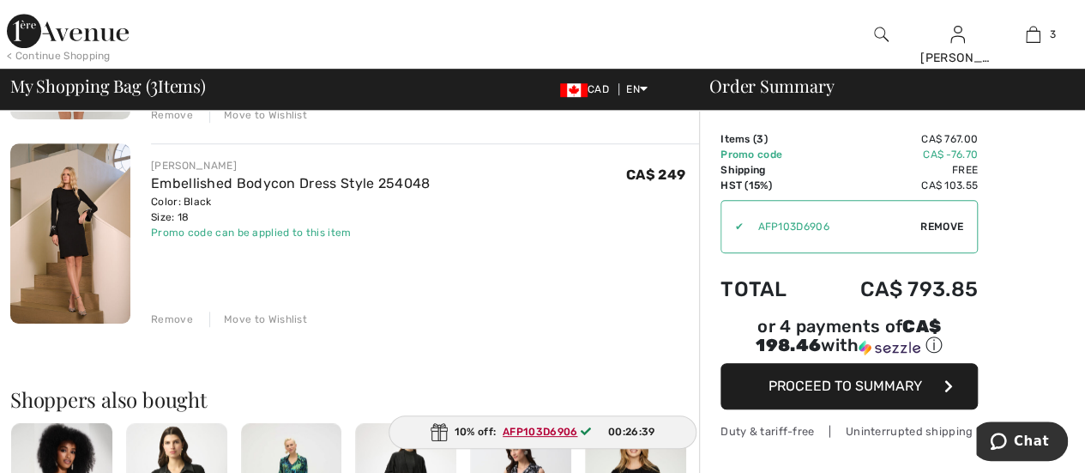
scroll to position [516, 0]
click at [892, 377] on span "Proceed to Summary" at bounding box center [846, 385] width 154 height 16
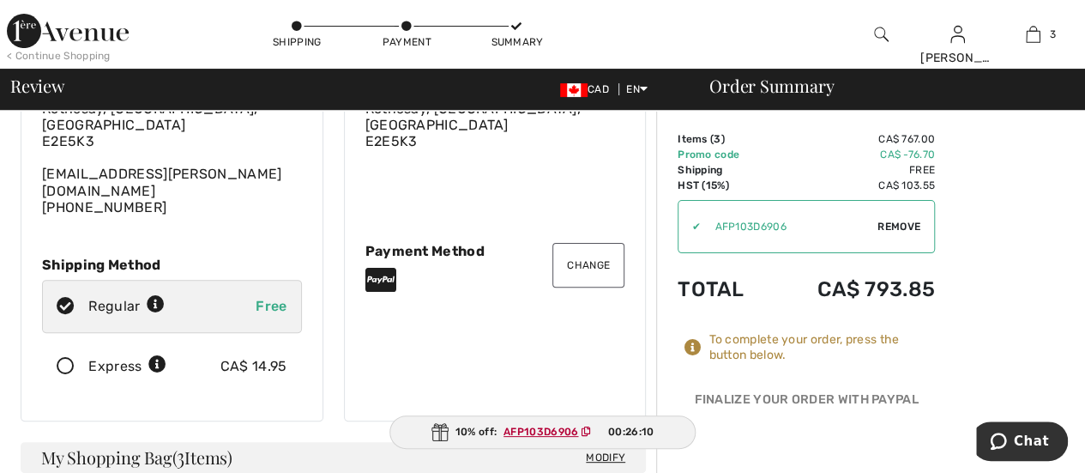
scroll to position [128, 0]
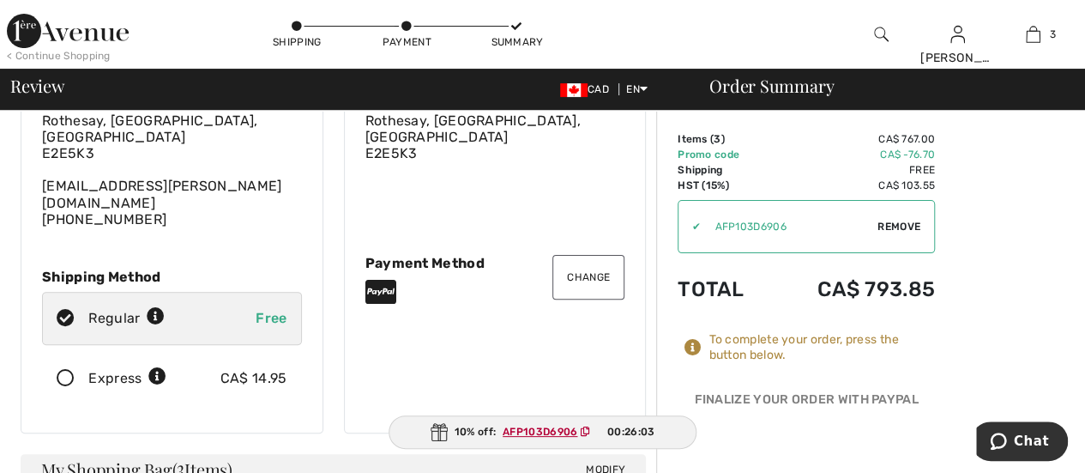
click at [582, 255] on button "Change" at bounding box center [588, 277] width 72 height 45
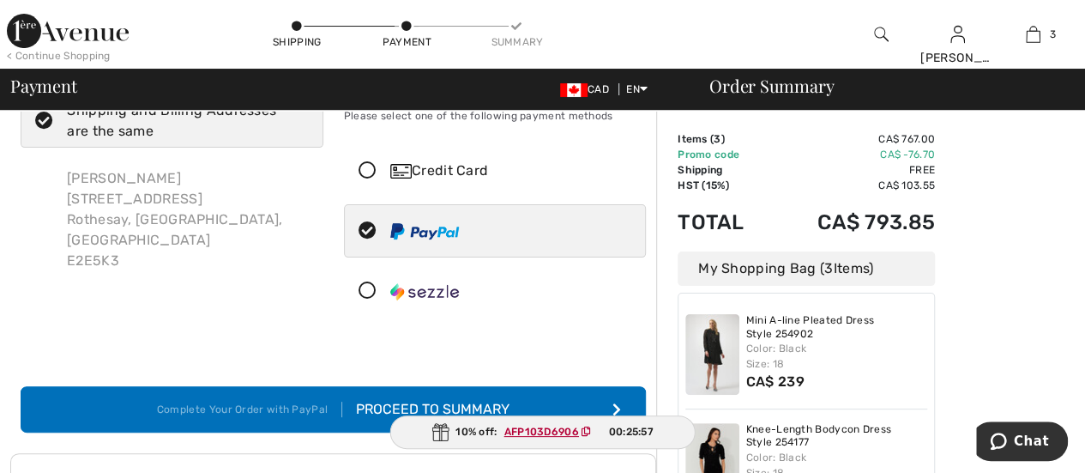
click at [468, 164] on div "Credit Card" at bounding box center [512, 170] width 244 height 21
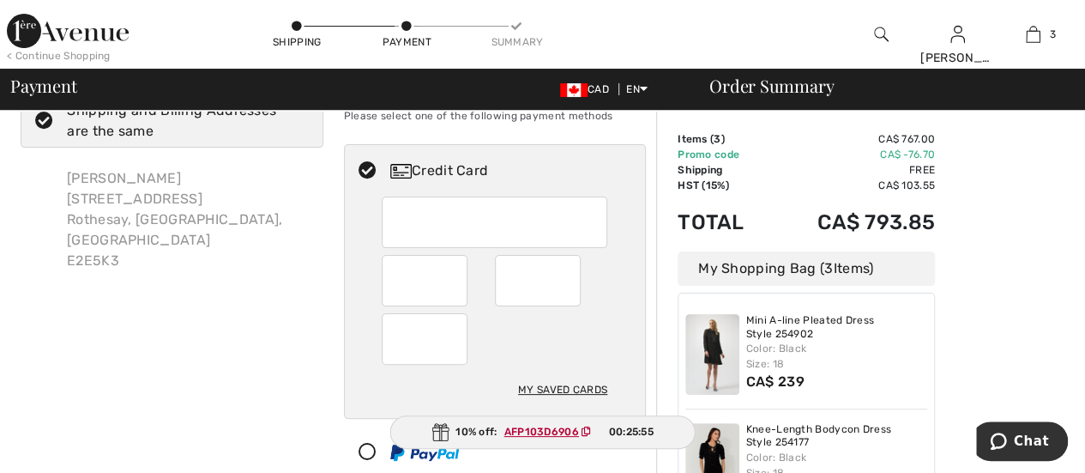
click at [554, 378] on div "My Saved Cards" at bounding box center [562, 389] width 89 height 29
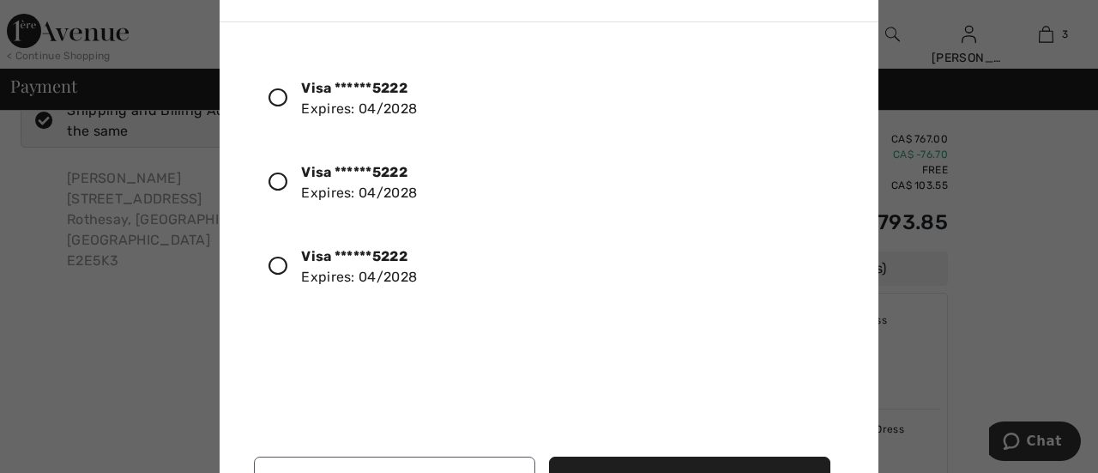
click at [285, 262] on icon at bounding box center [278, 265] width 19 height 19
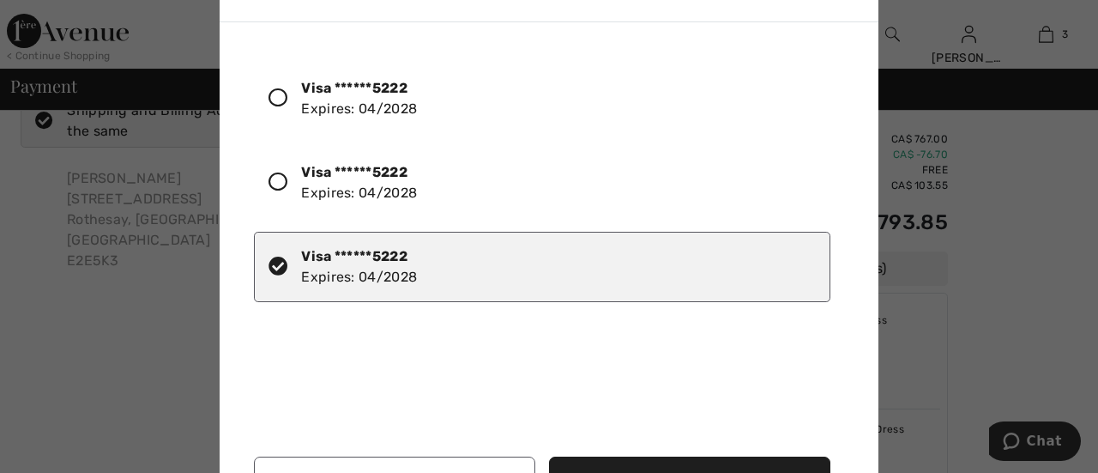
click at [703, 459] on button "Use Selected Card" at bounding box center [689, 479] width 281 height 46
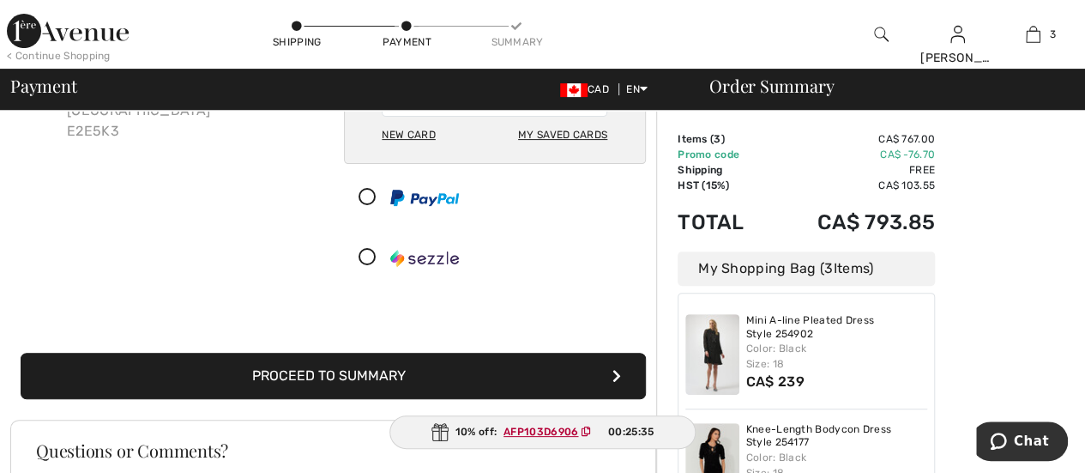
scroll to position [192, 0]
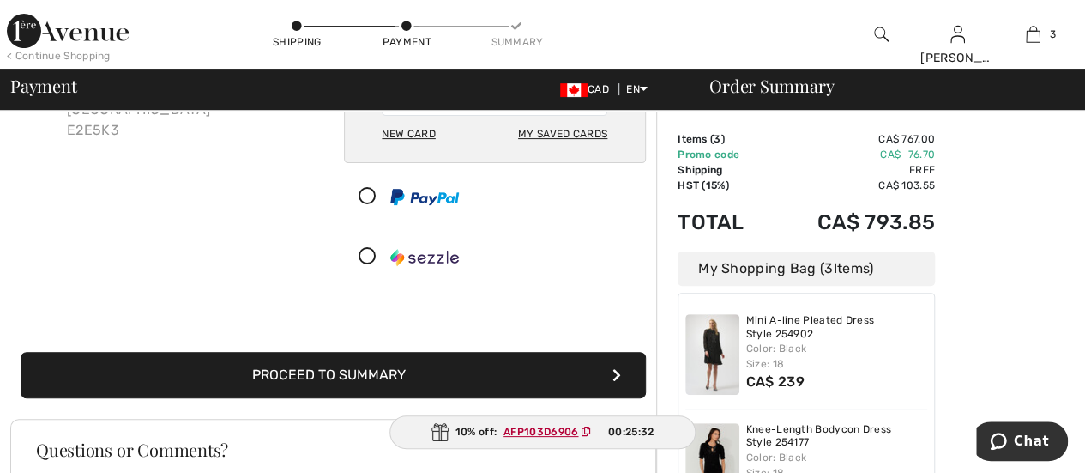
click at [500, 370] on button "Proceed to Summary" at bounding box center [333, 375] width 625 height 46
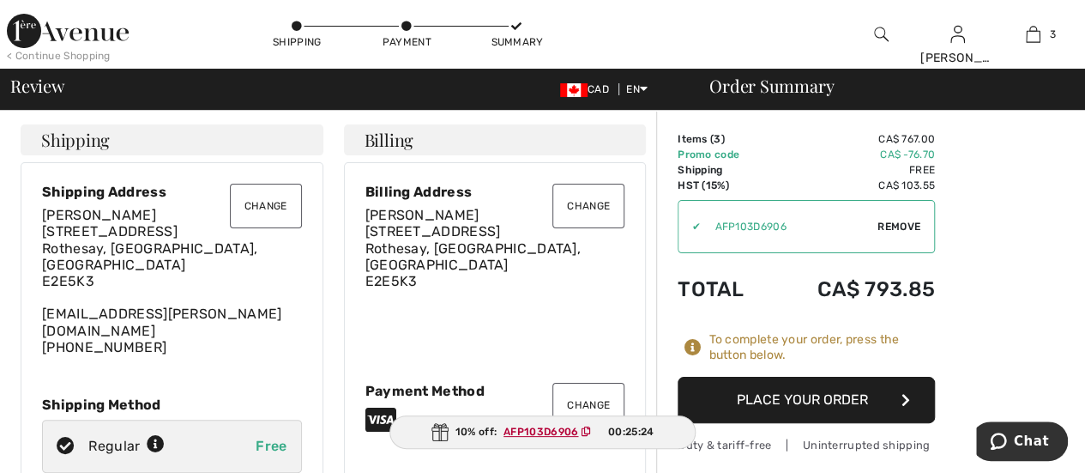
click at [831, 400] on button "Place Your Order" at bounding box center [806, 400] width 257 height 46
